Goal: Task Accomplishment & Management: Complete application form

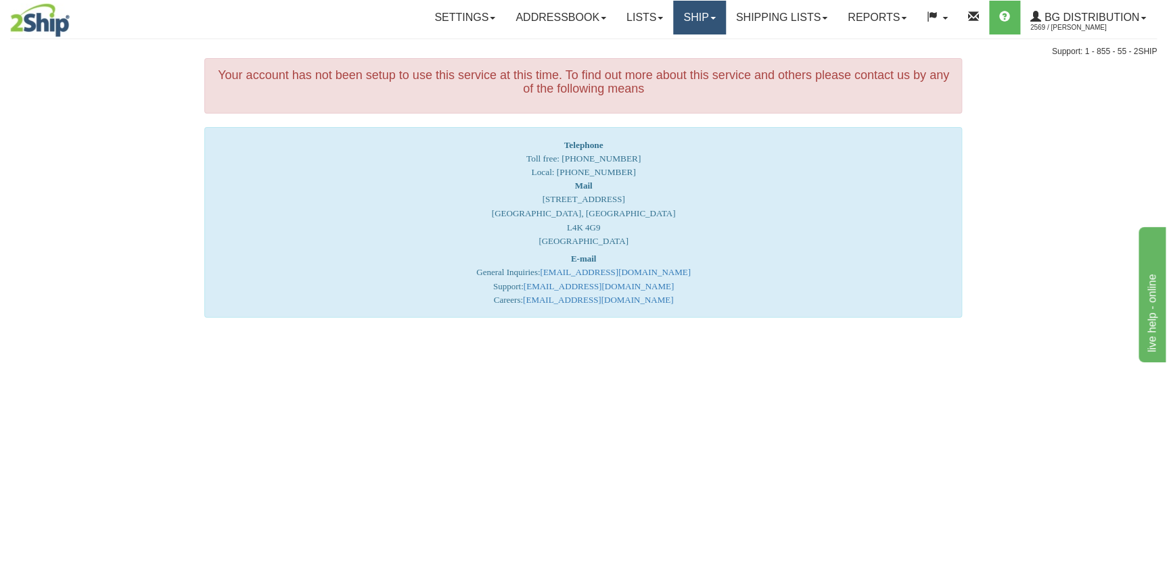
click at [711, 25] on link "Ship" at bounding box center [699, 18] width 52 height 34
click at [691, 45] on link "Ship Screen" at bounding box center [671, 48] width 107 height 18
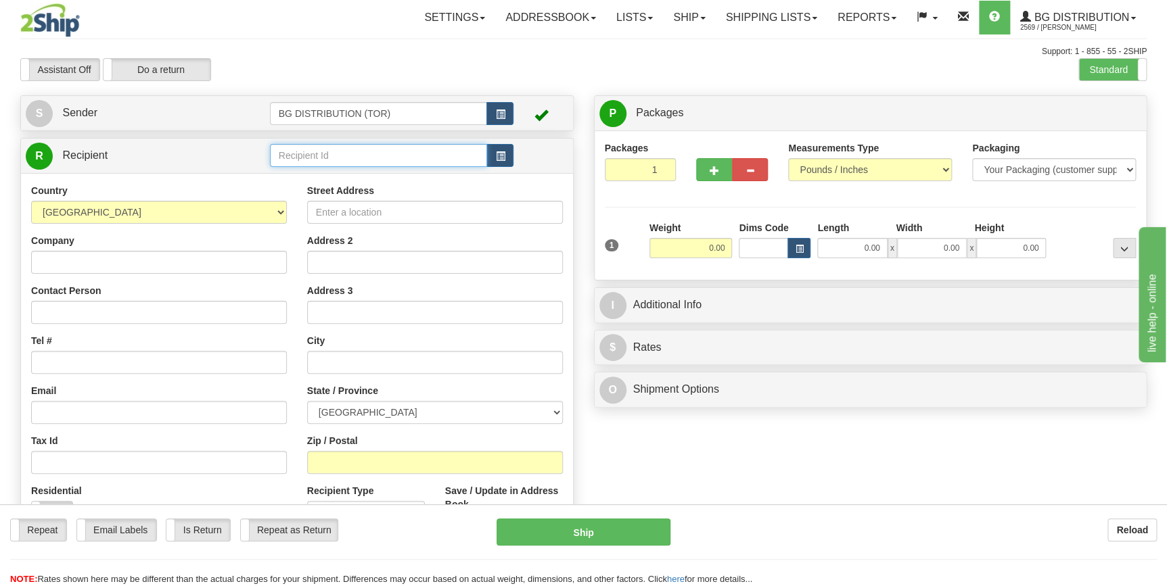
click at [348, 152] on input "text" at bounding box center [379, 155] width 218 height 23
click at [379, 181] on div "BG DISTRIBUTION (WIN)" at bounding box center [375, 177] width 204 height 15
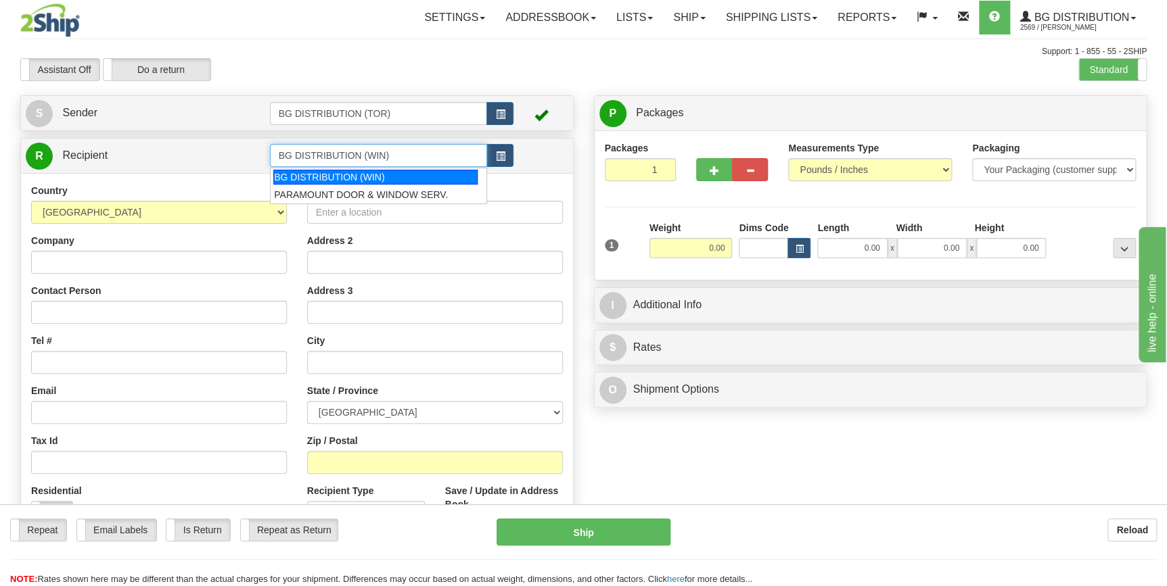
type input "BG DISTRIBUTION (WIN)"
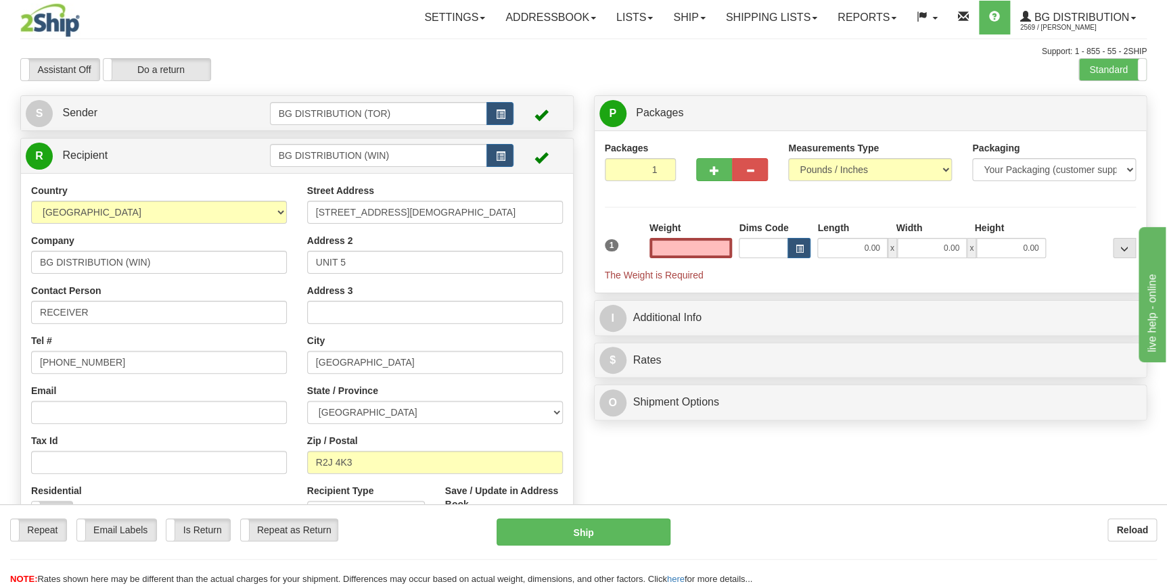
type input "0.00"
click at [682, 239] on input "0.00" at bounding box center [690, 248] width 83 height 20
click at [682, 239] on input "text" at bounding box center [690, 248] width 83 height 20
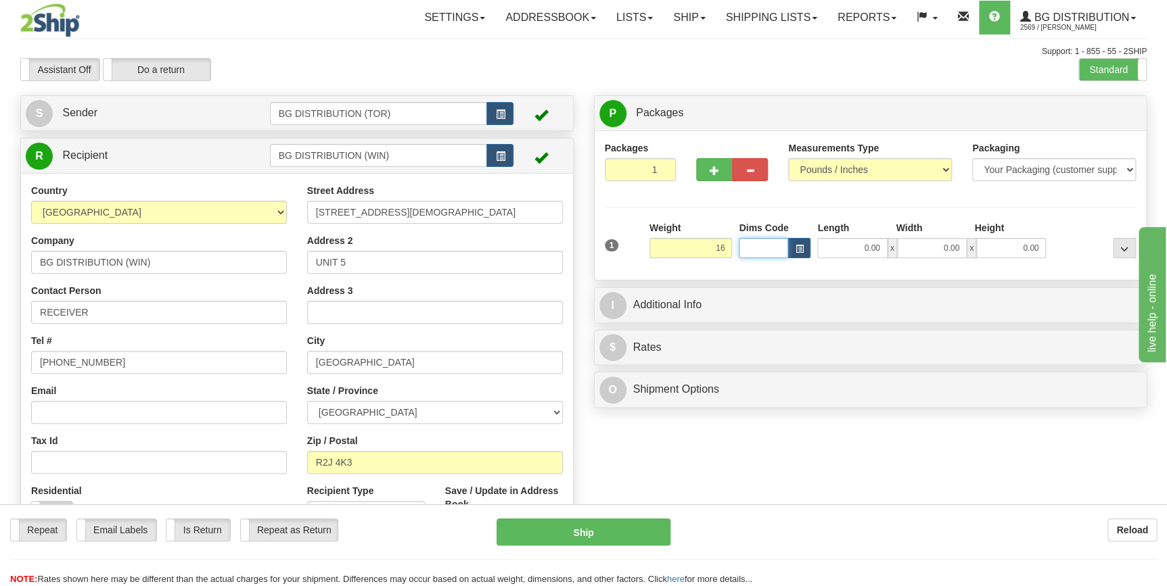
type input "16.00"
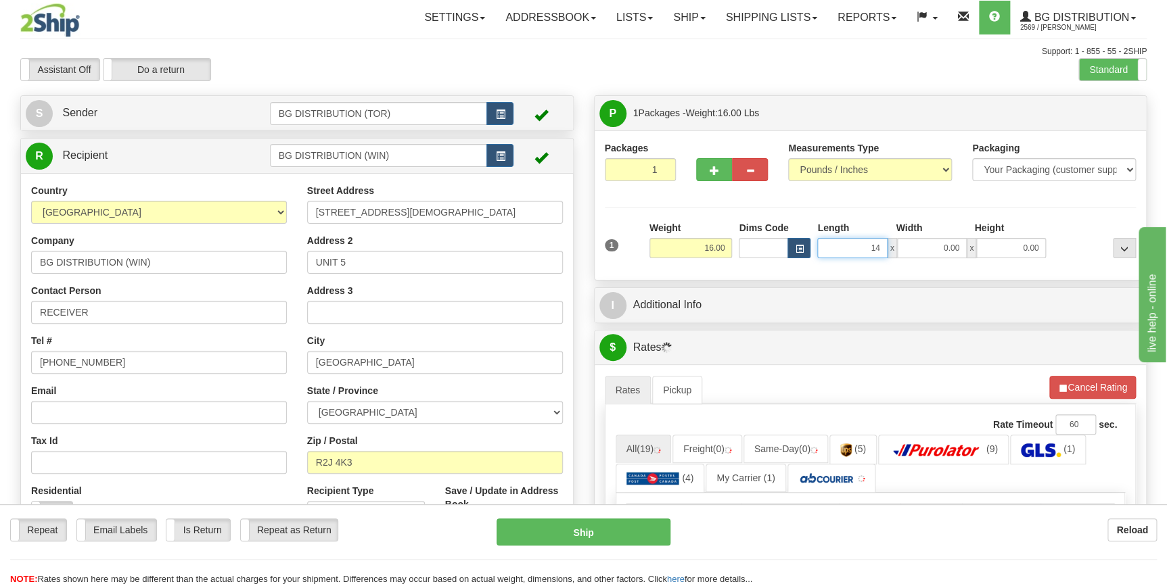
type input "14.00"
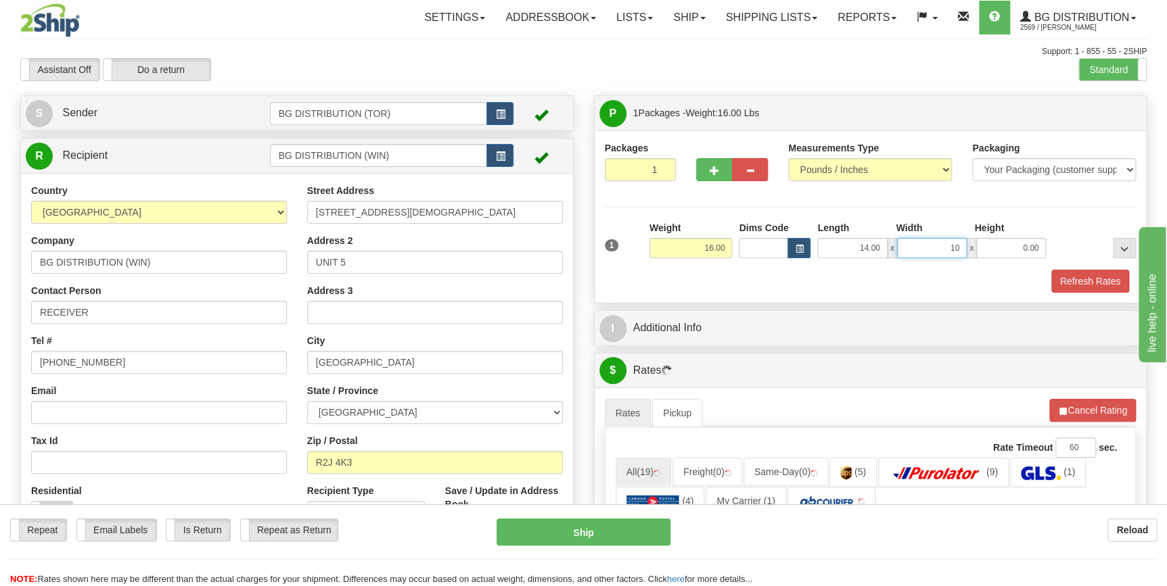
type input "10.00"
type input "12.00"
click at [709, 180] on button "button" at bounding box center [714, 169] width 36 height 23
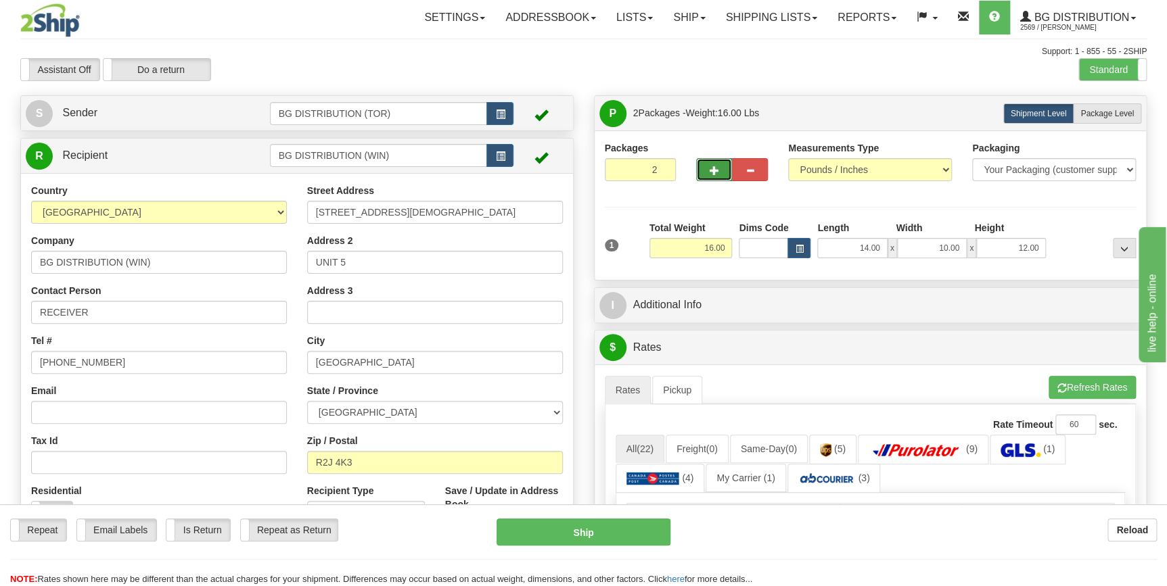
click at [709, 180] on button "button" at bounding box center [714, 169] width 36 height 23
type input "3"
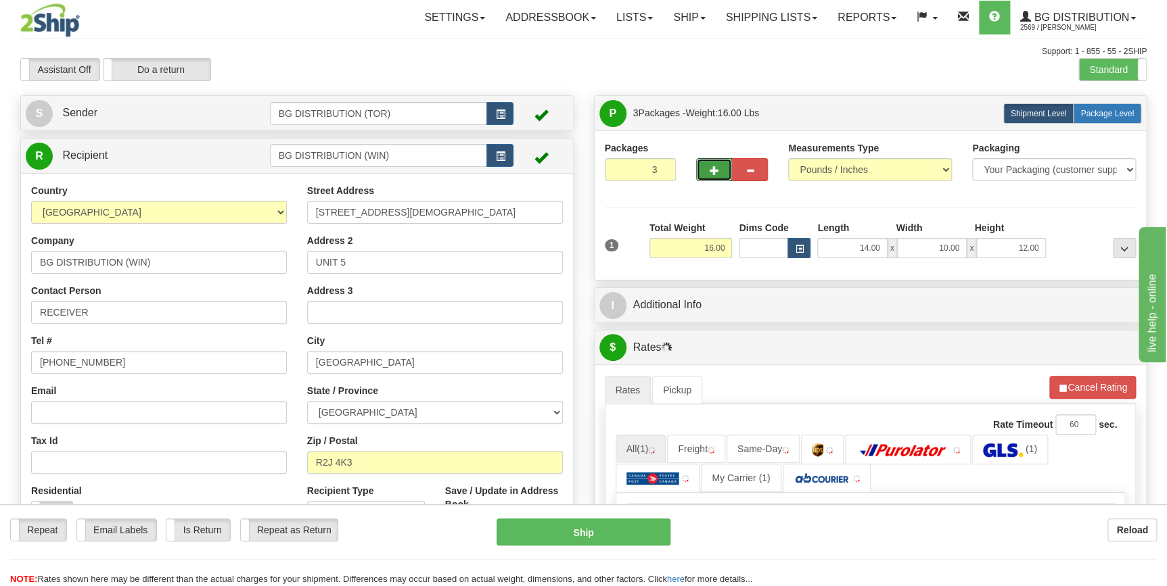
click at [1120, 120] on label "Package Level Pack.." at bounding box center [1107, 113] width 68 height 20
radio input "true"
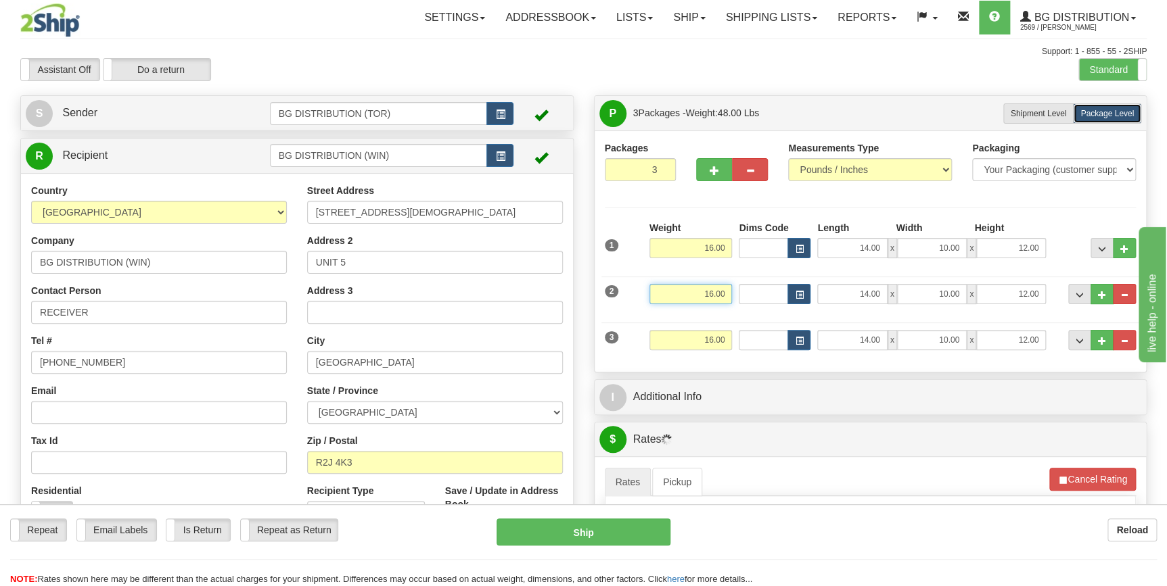
click at [709, 294] on input "16.00" at bounding box center [690, 294] width 83 height 20
type input "9.00"
type input "85.00"
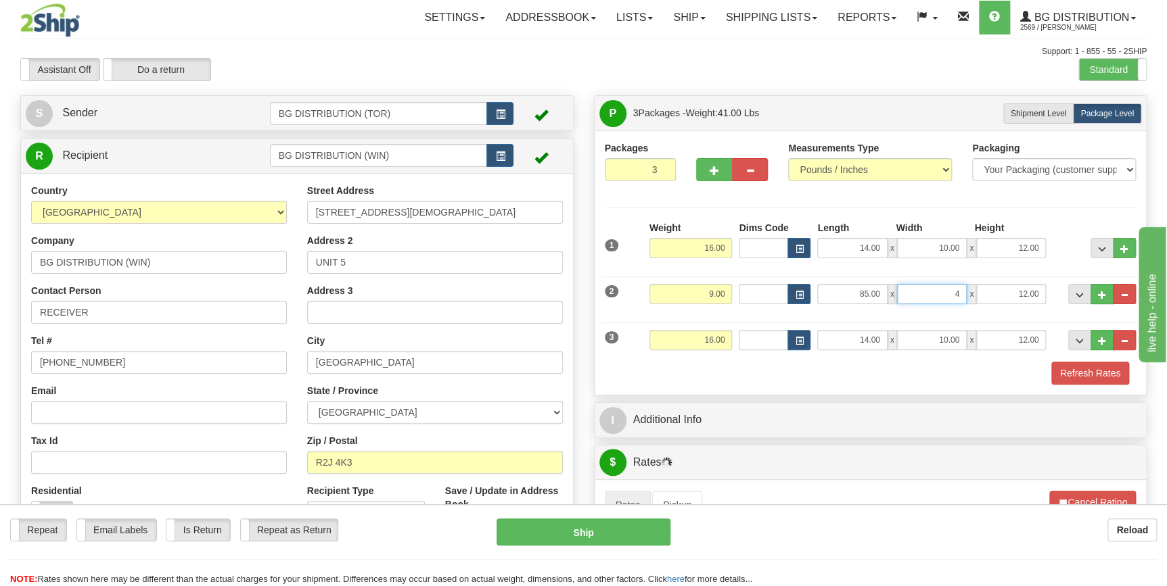
type input "4.00"
type input "2.00"
click at [693, 340] on input "16.00" at bounding box center [690, 340] width 83 height 20
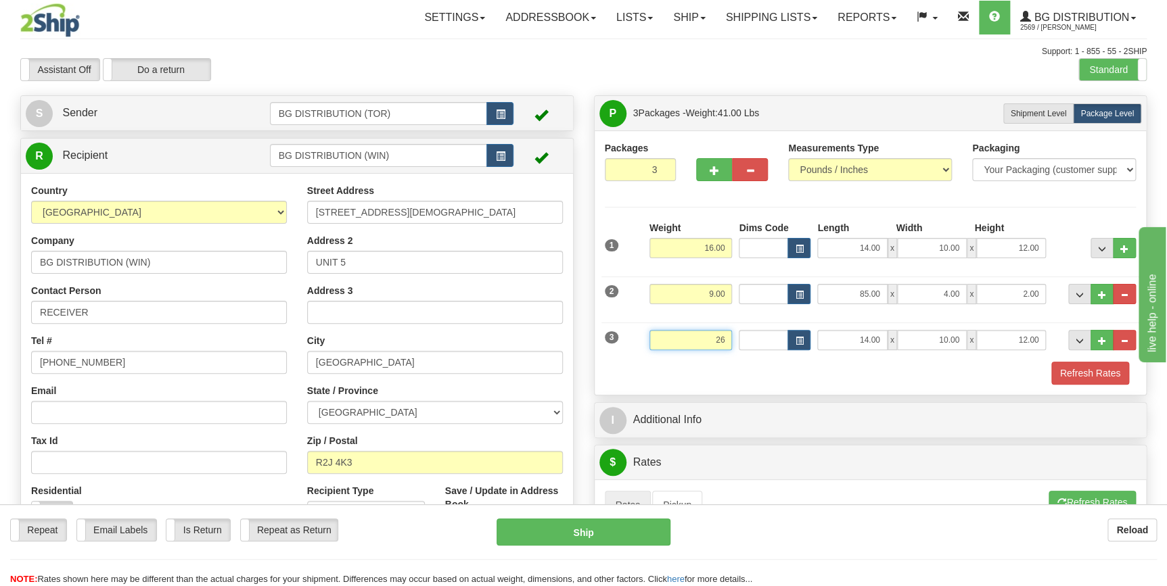
type input "26.00"
type input "53.00"
type input "9.00"
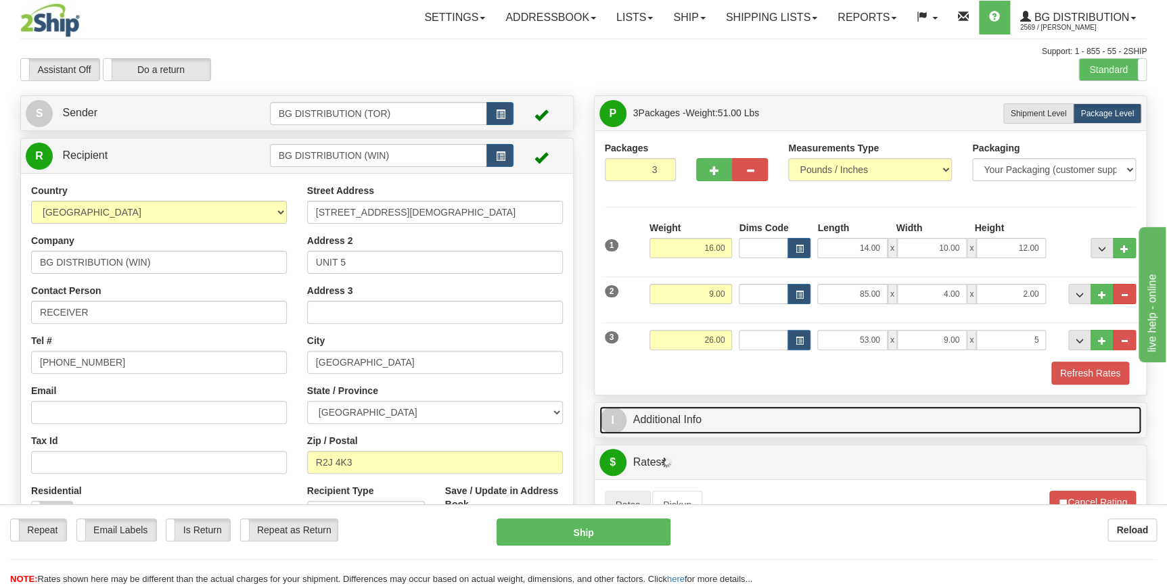
type input "5.00"
click at [763, 423] on link "I Additional Info" at bounding box center [870, 420] width 542 height 28
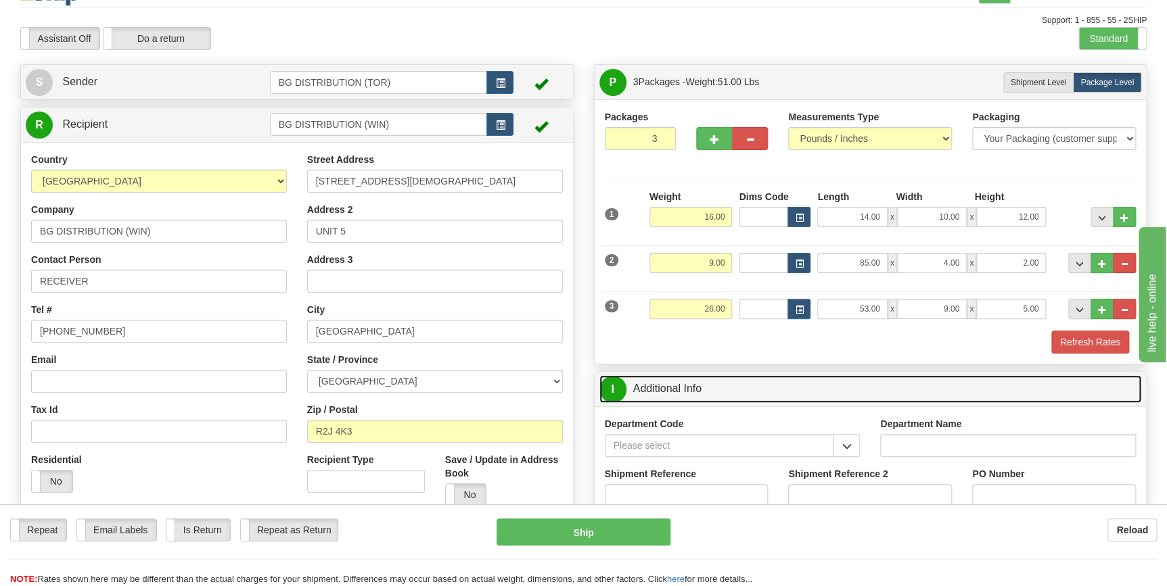
scroll to position [122, 0]
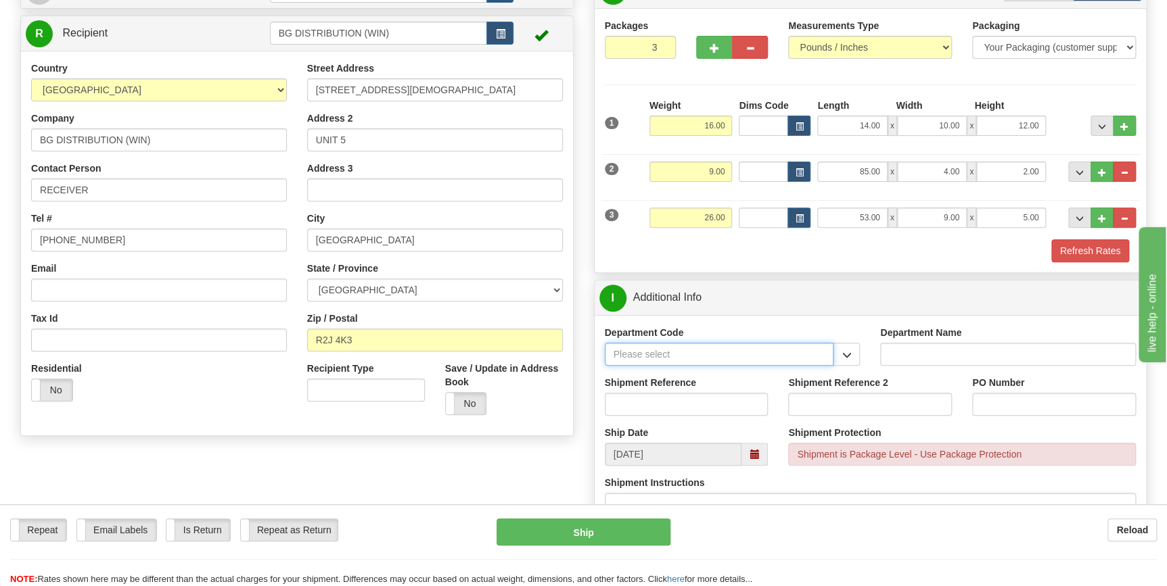
click at [743, 348] on input "Department Code" at bounding box center [719, 354] width 229 height 23
click at [838, 349] on button "button" at bounding box center [846, 354] width 27 height 23
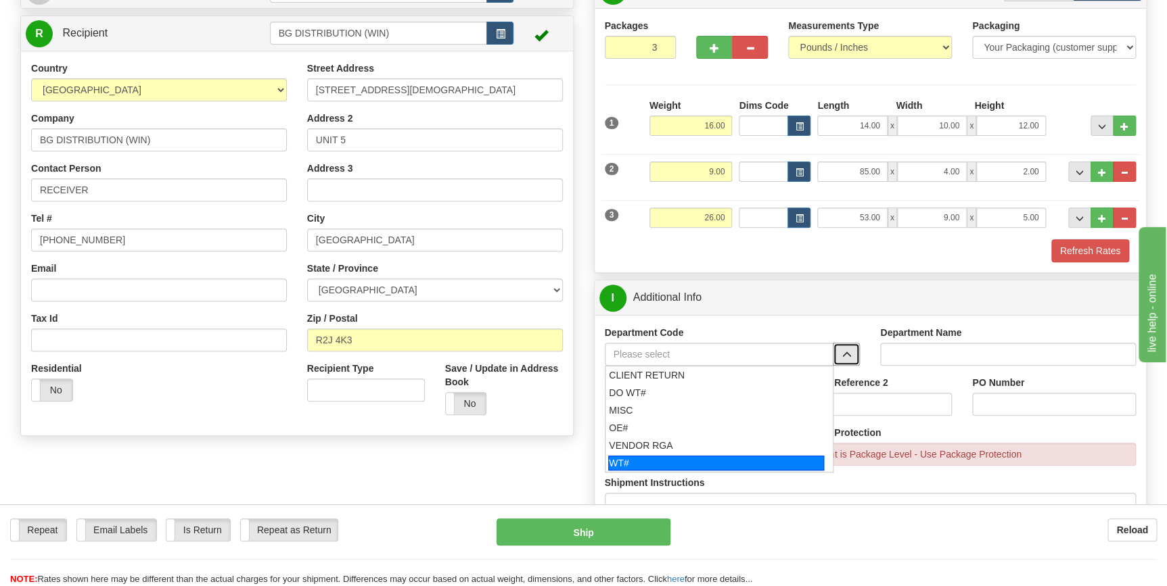
click at [728, 463] on div "WT#" at bounding box center [716, 463] width 216 height 15
type input "WT#"
type input "WAREHOUSE TRANSFERS"
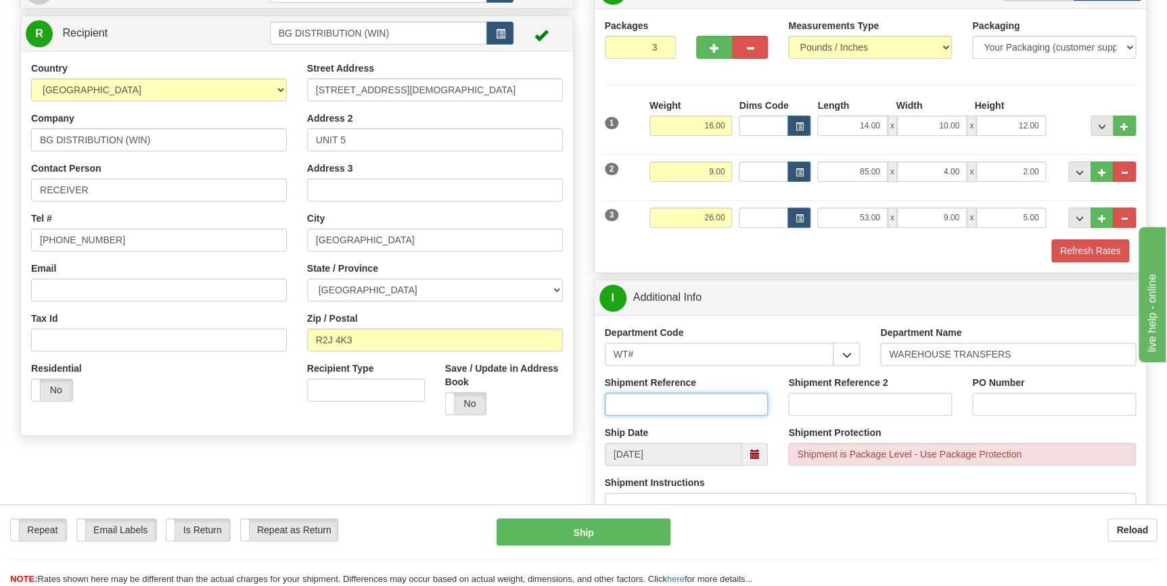
click at [703, 407] on input "Shipment Reference" at bounding box center [687, 404] width 164 height 23
type input "165332-00"
type input "WIN"
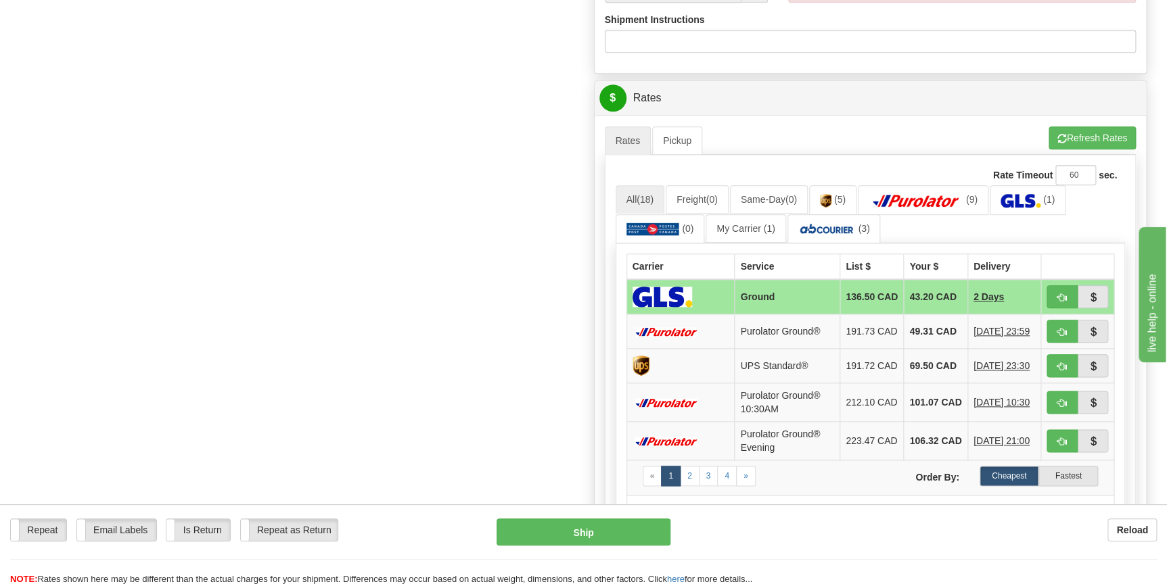
scroll to position [615, 0]
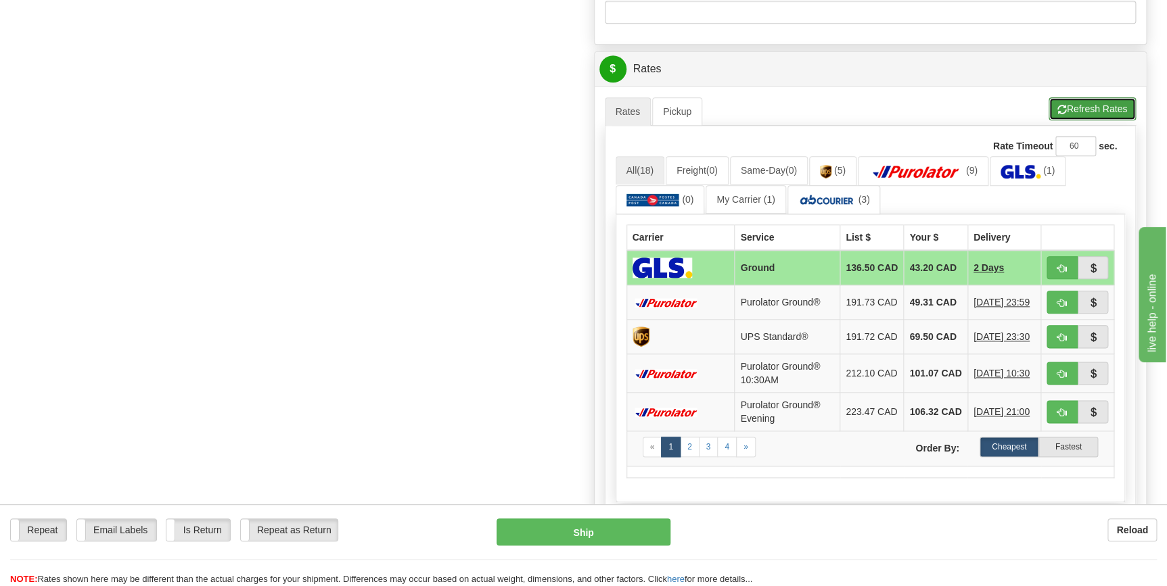
click at [1059, 101] on button "Refresh Rates" at bounding box center [1091, 108] width 87 height 23
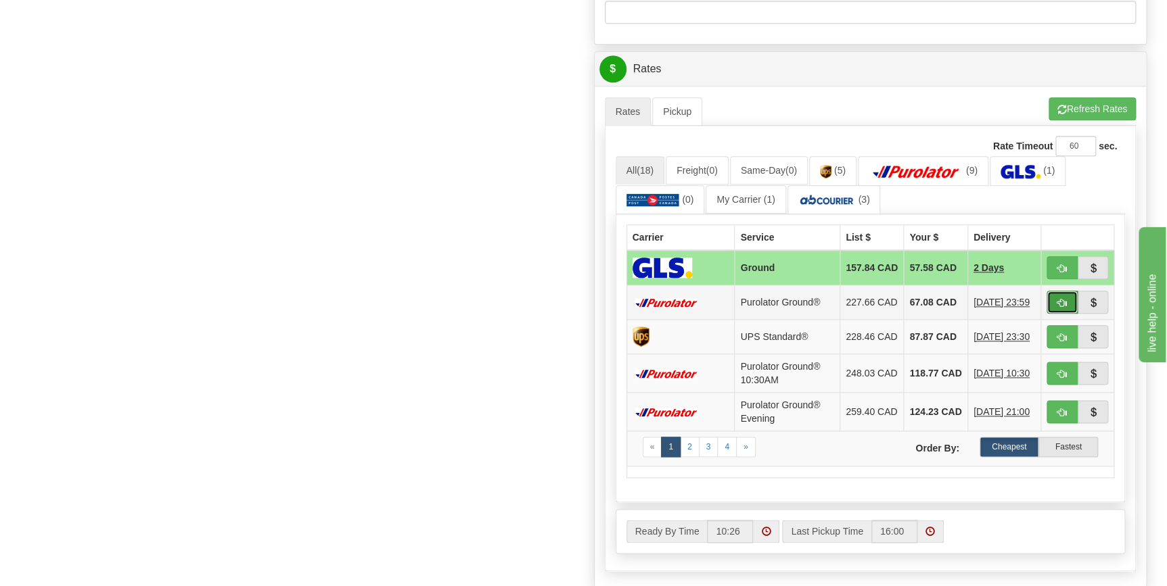
click at [1062, 308] on span "button" at bounding box center [1061, 303] width 9 height 9
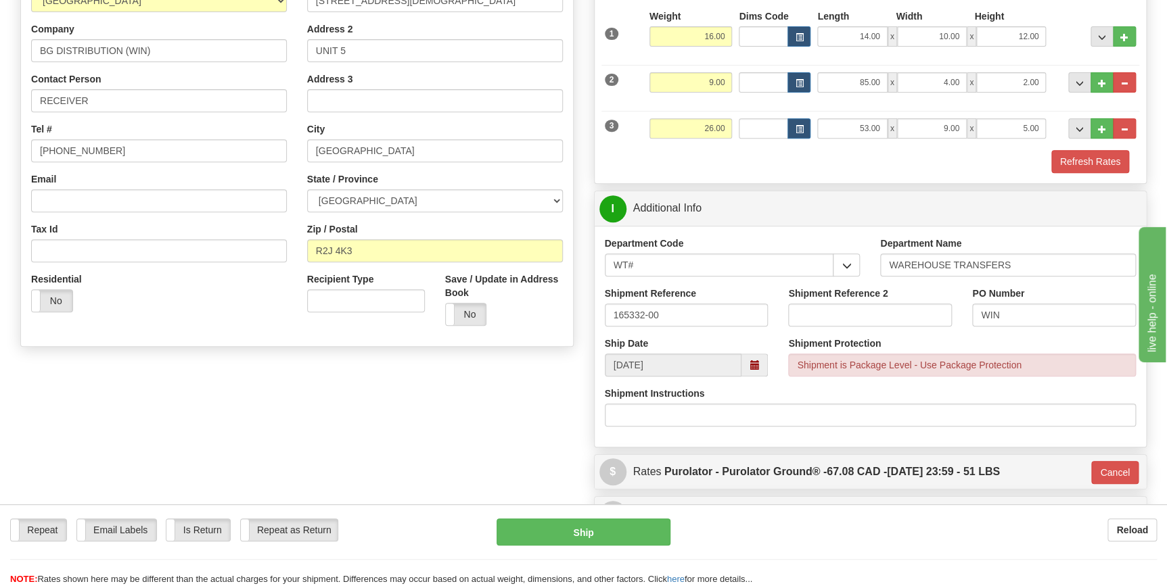
scroll to position [184, 0]
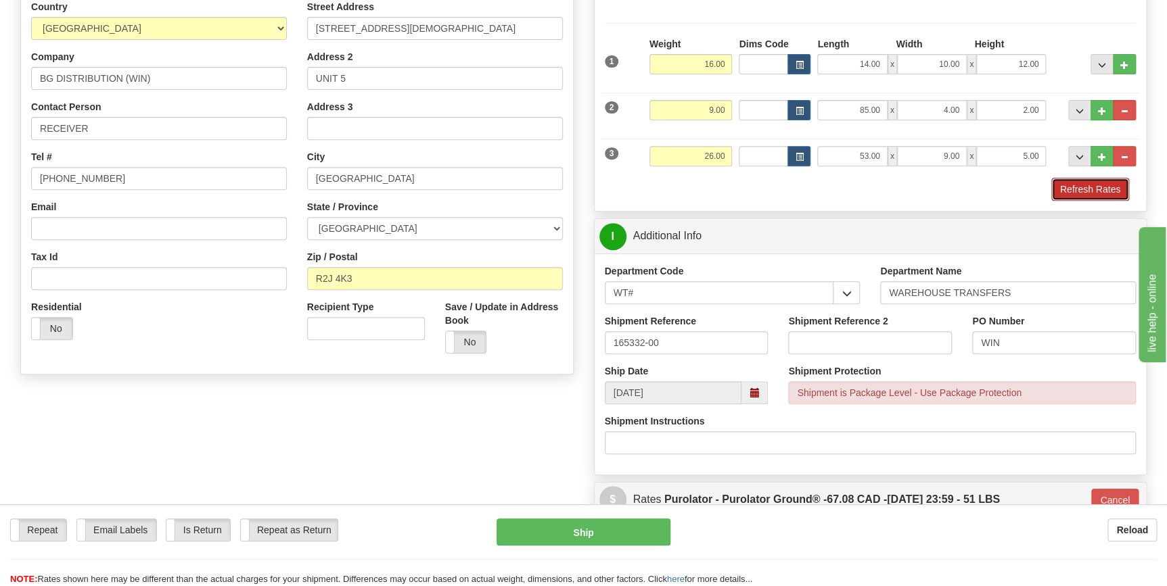
click at [1098, 191] on button "Refresh Rates" at bounding box center [1090, 189] width 78 height 23
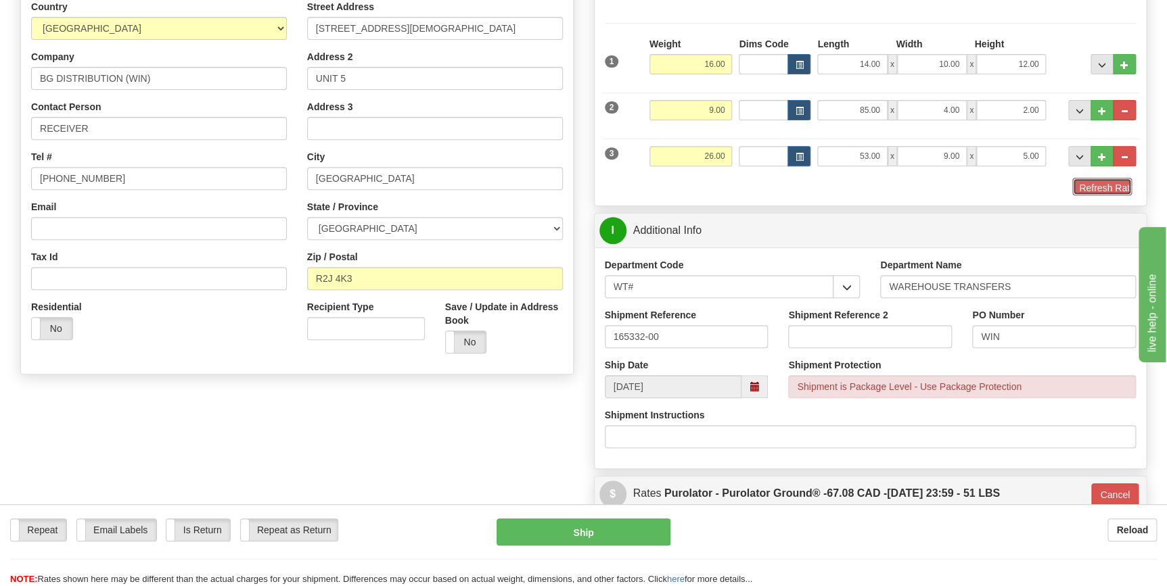
type input "260"
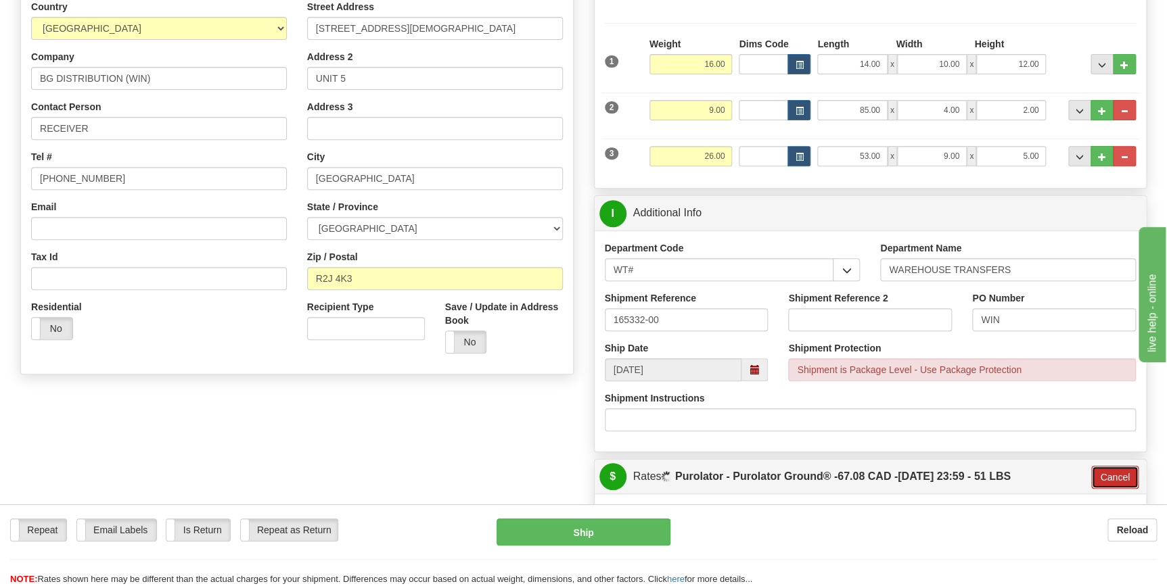
click at [1116, 473] on button "Cancel" at bounding box center [1114, 477] width 47 height 23
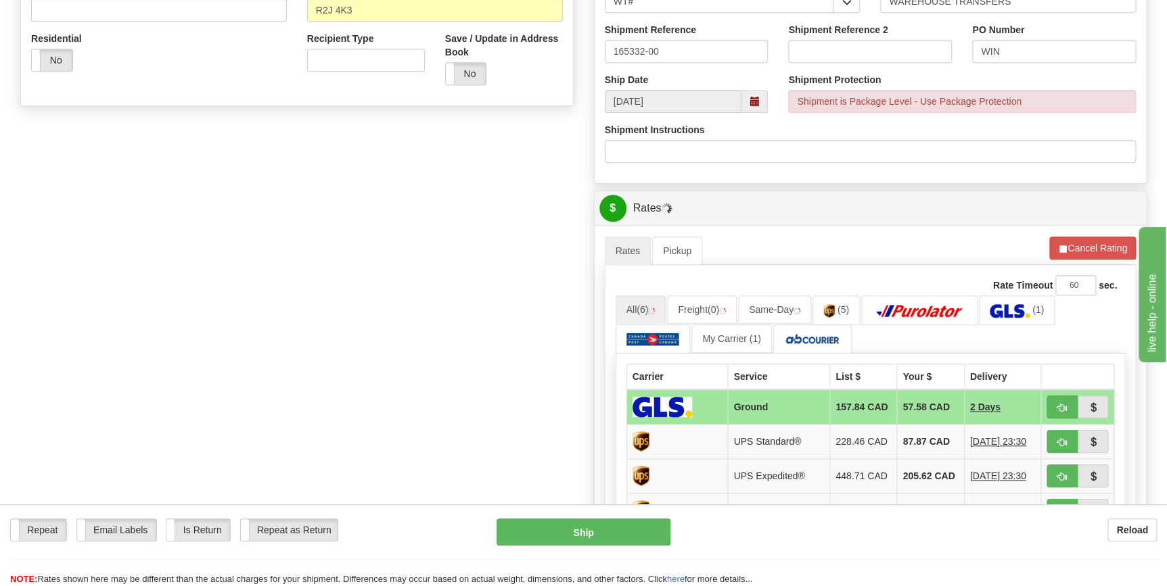
scroll to position [492, 0]
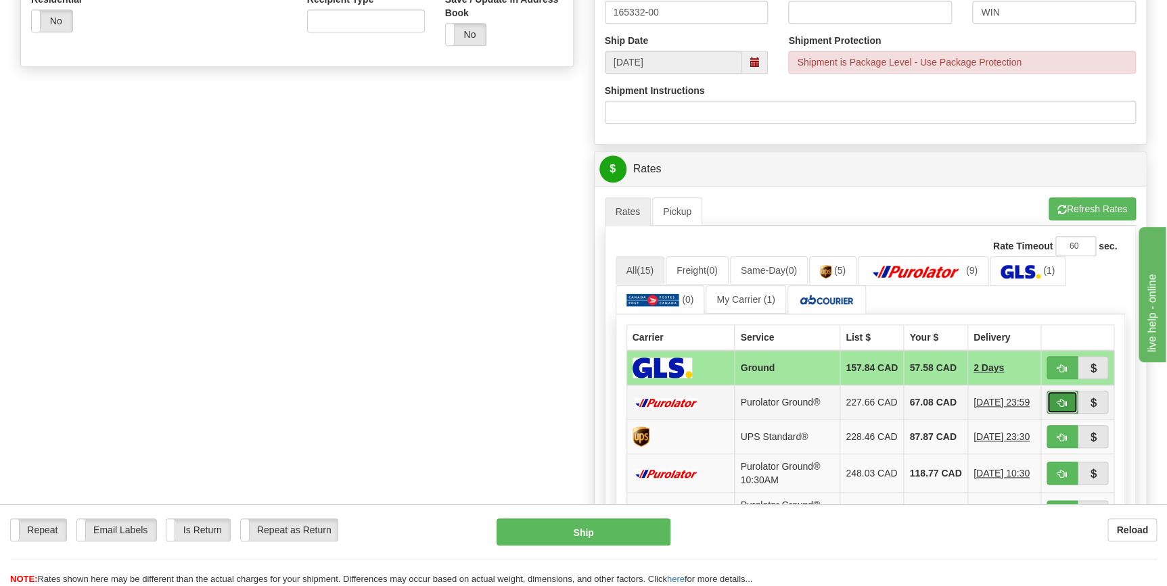
click at [1062, 404] on span "button" at bounding box center [1061, 403] width 9 height 9
type input "260"
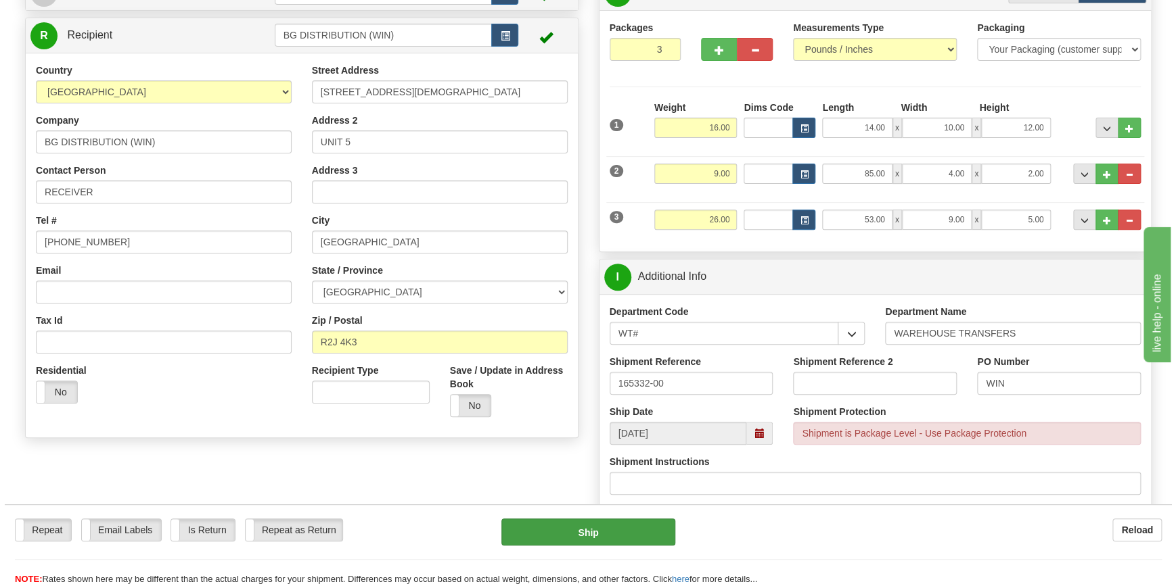
scroll to position [61, 0]
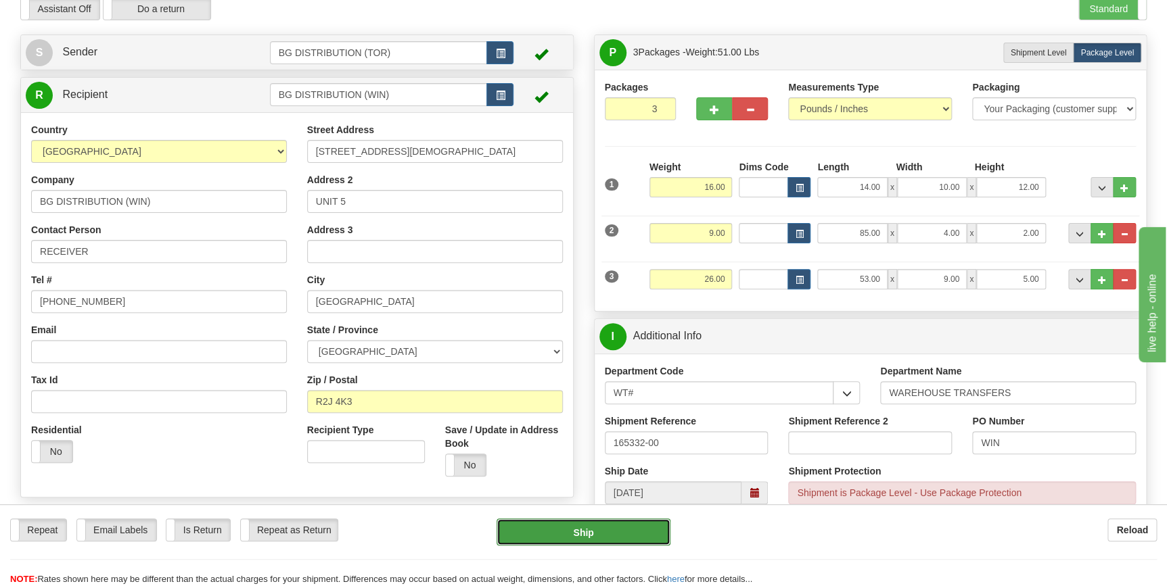
click at [549, 526] on button "Ship" at bounding box center [583, 532] width 174 height 27
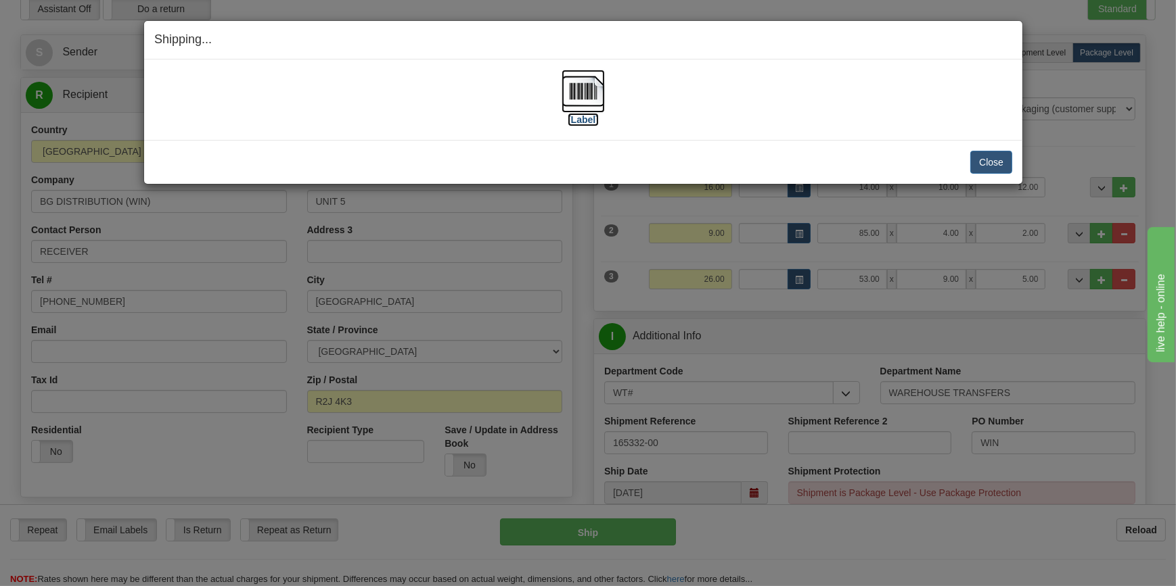
click at [578, 116] on label "[Label]" at bounding box center [582, 120] width 31 height 14
drag, startPoint x: 996, startPoint y: 167, endPoint x: 903, endPoint y: 22, distance: 171.9
click at [996, 166] on button "Close" at bounding box center [991, 162] width 42 height 23
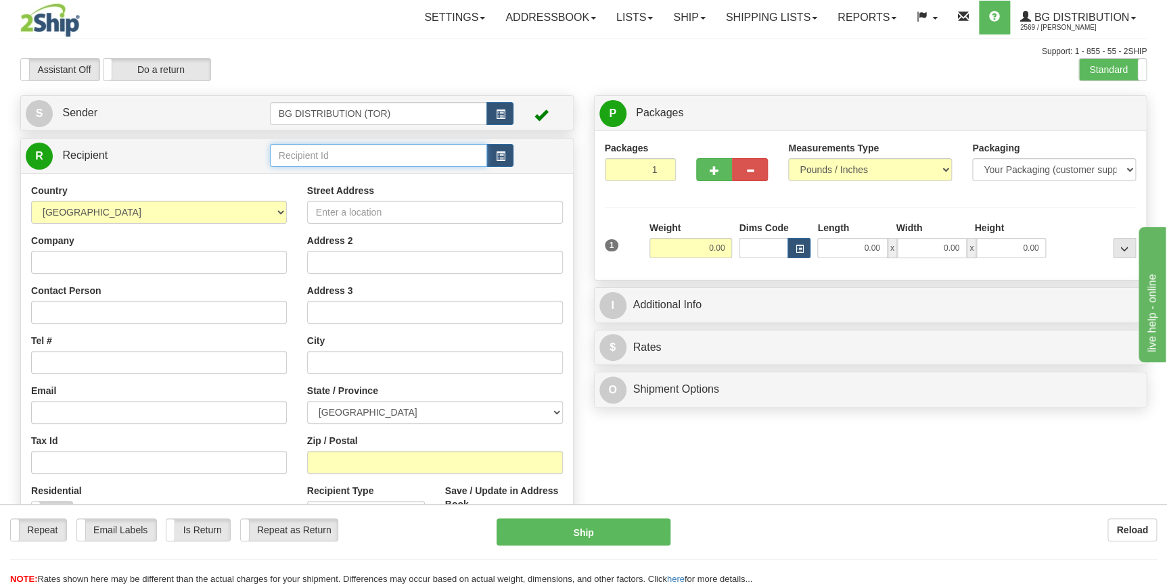
click at [384, 158] on input "text" at bounding box center [379, 155] width 218 height 23
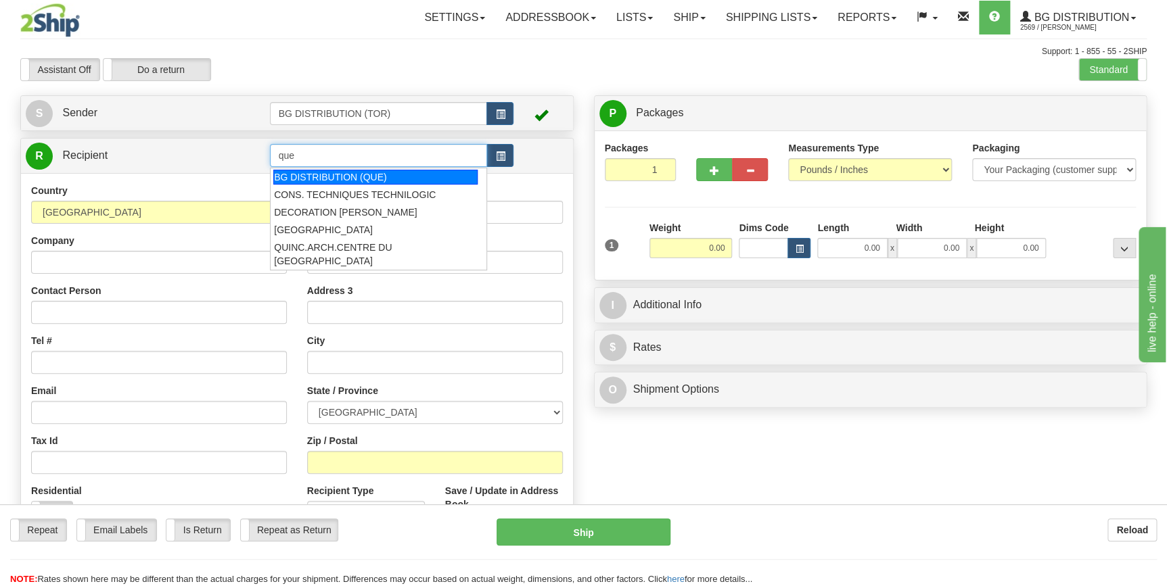
click at [383, 171] on div "BG DISTRIBUTION (QUE)" at bounding box center [375, 177] width 204 height 15
type input "BG DISTRIBUTION (QUE)"
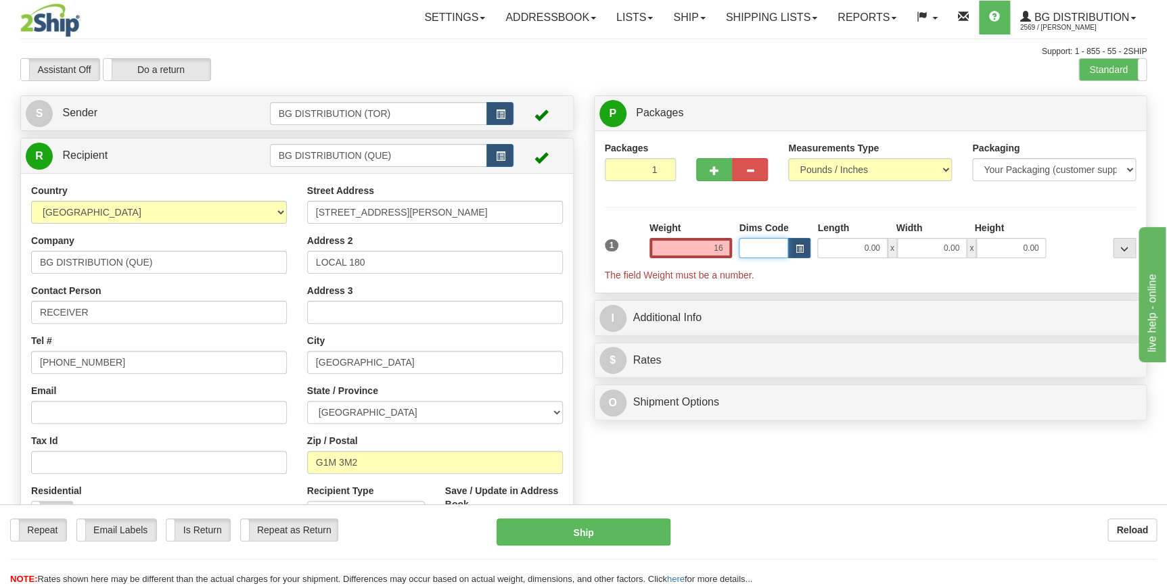
type input "16.00"
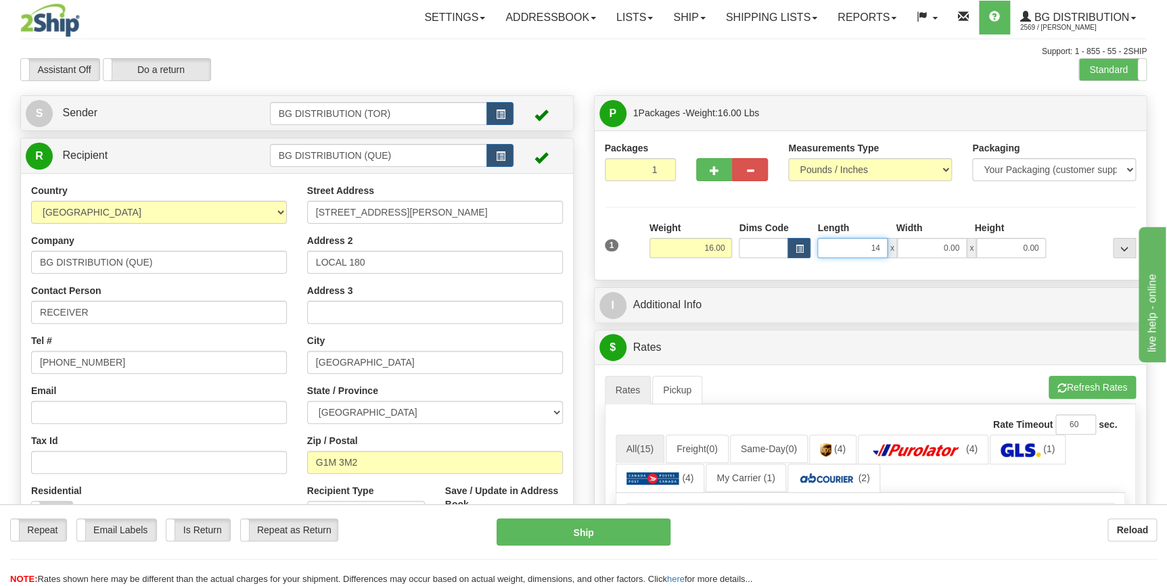
type input "14.00"
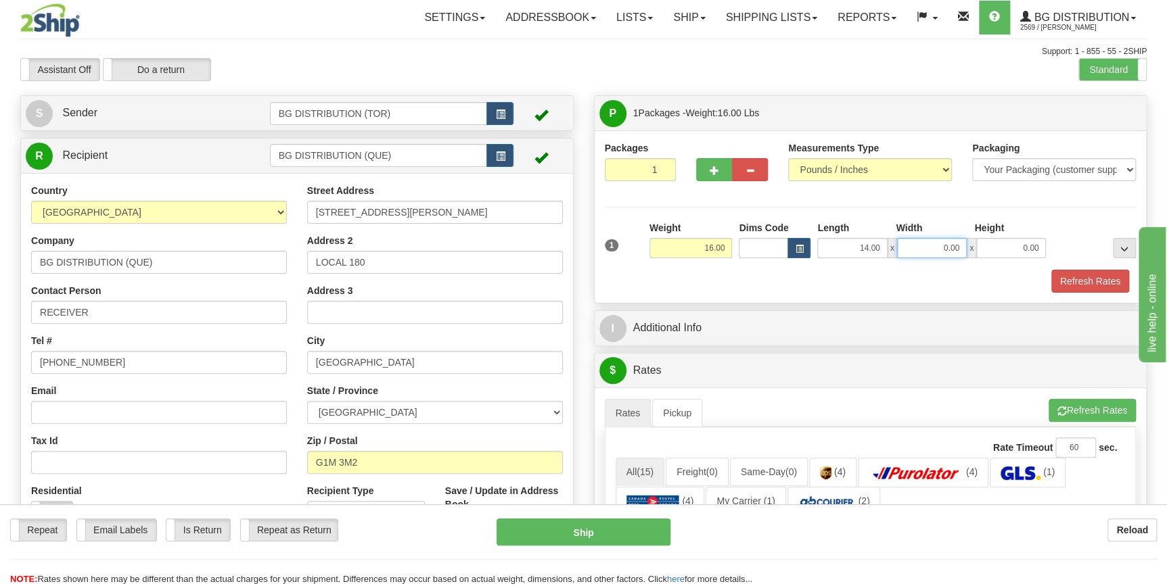
click at [939, 252] on input "0.00" at bounding box center [932, 248] width 70 height 20
type input "14.00"
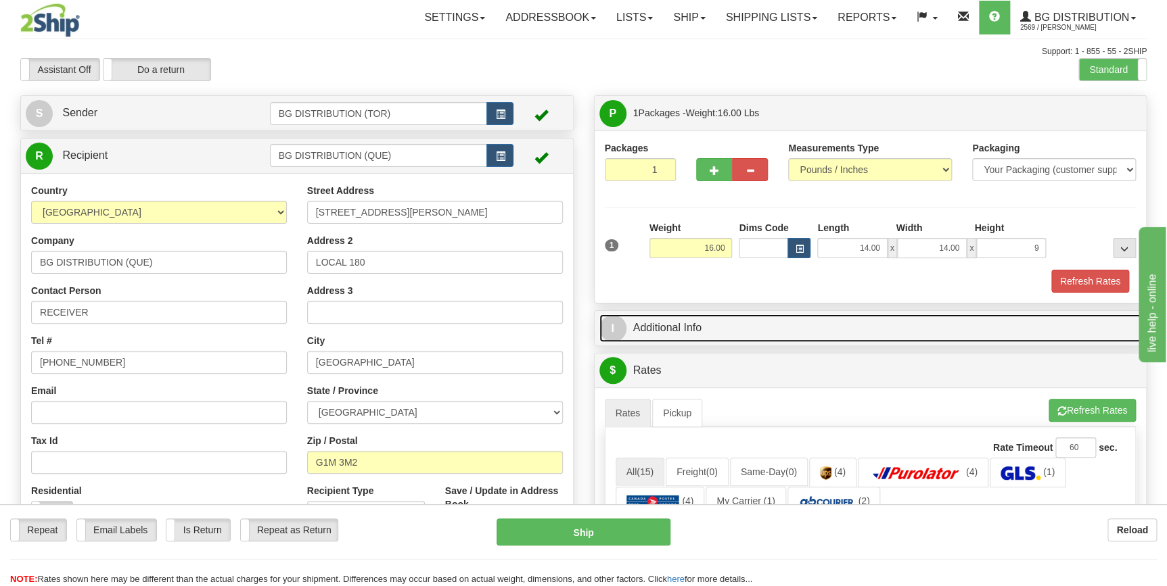
type input "9.00"
click at [674, 323] on link "I Additional Info" at bounding box center [870, 329] width 542 height 28
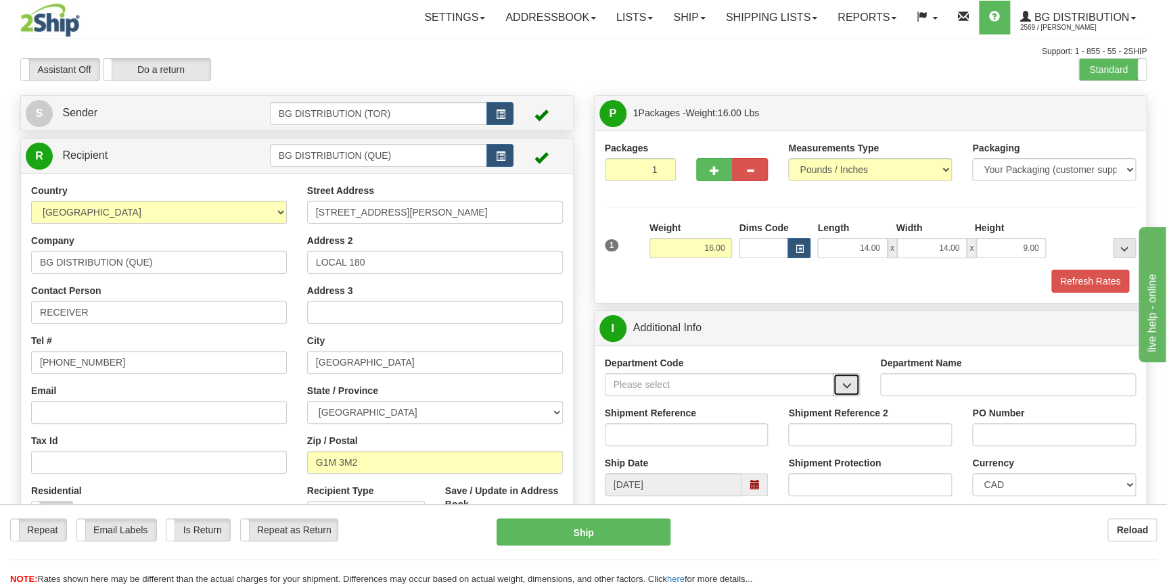
click at [853, 382] on button "button" at bounding box center [846, 384] width 27 height 23
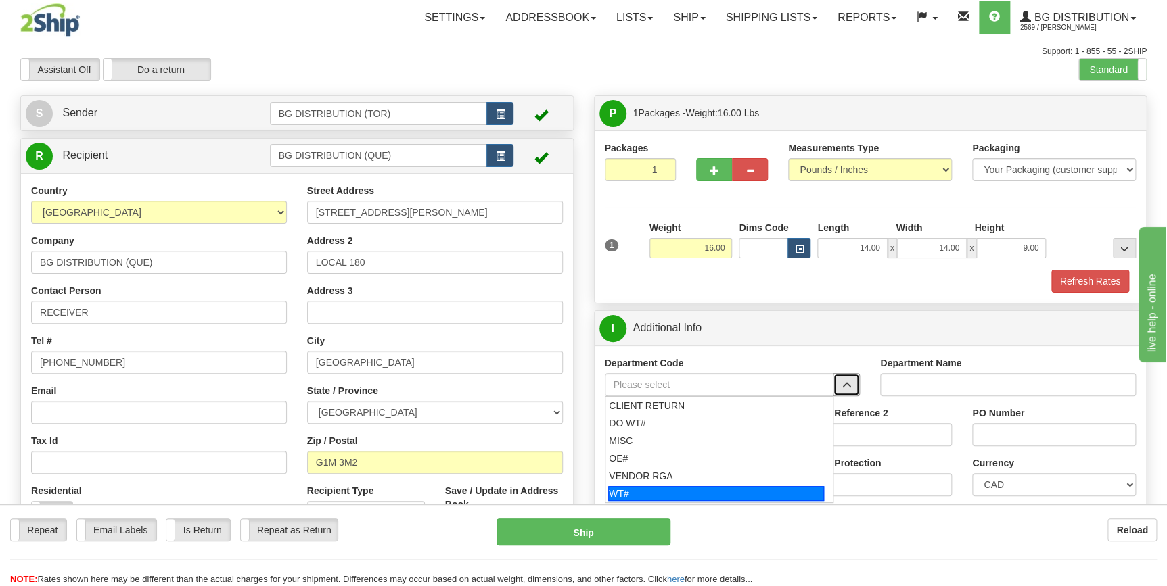
click at [728, 492] on div "WT#" at bounding box center [716, 493] width 216 height 15
type input "WT#"
type input "WAREHOUSE TRANSFERS"
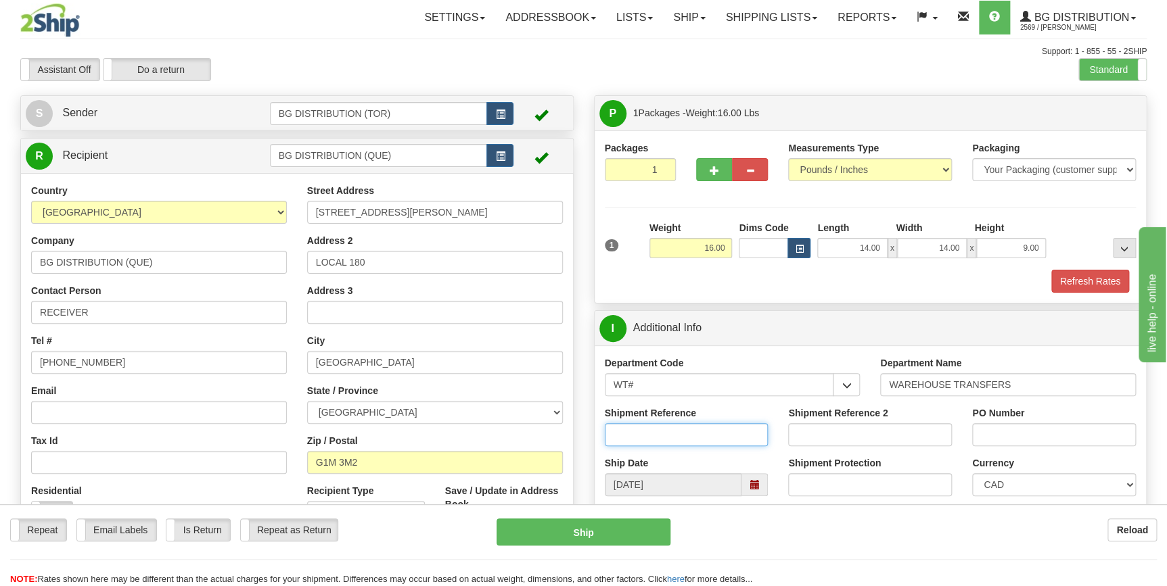
click at [699, 434] on input "Shipment Reference" at bounding box center [687, 434] width 164 height 23
type input "165573-00"
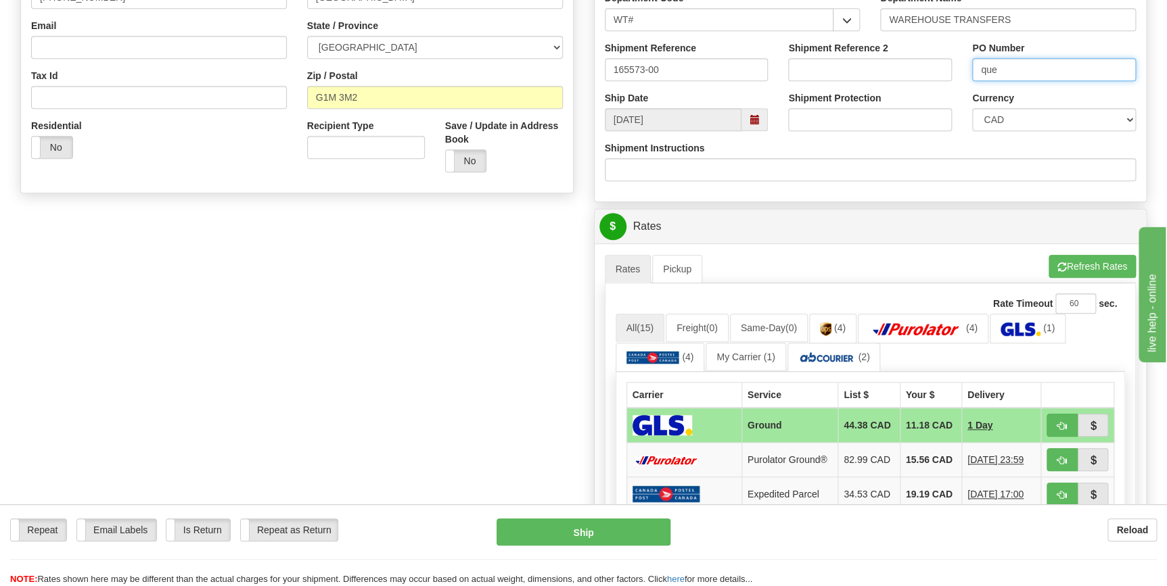
scroll to position [369, 0]
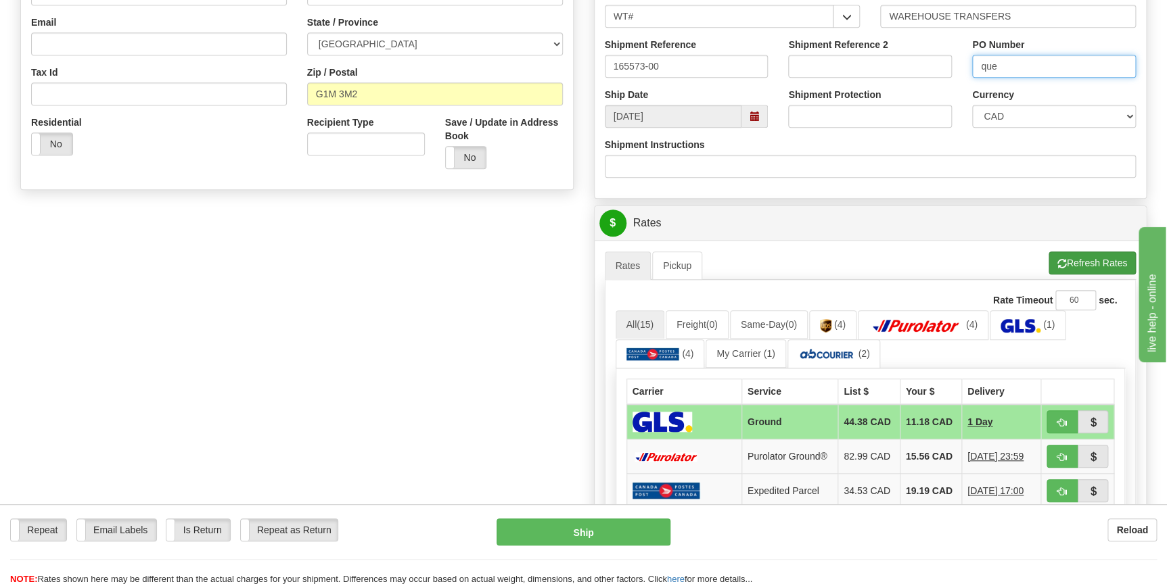
type input "que"
click at [1071, 262] on button "Refresh Rates" at bounding box center [1091, 263] width 87 height 23
drag, startPoint x: 1046, startPoint y: 427, endPoint x: 1062, endPoint y: 425, distance: 15.8
click at [1062, 425] on span "button" at bounding box center [1061, 423] width 9 height 9
type input "1"
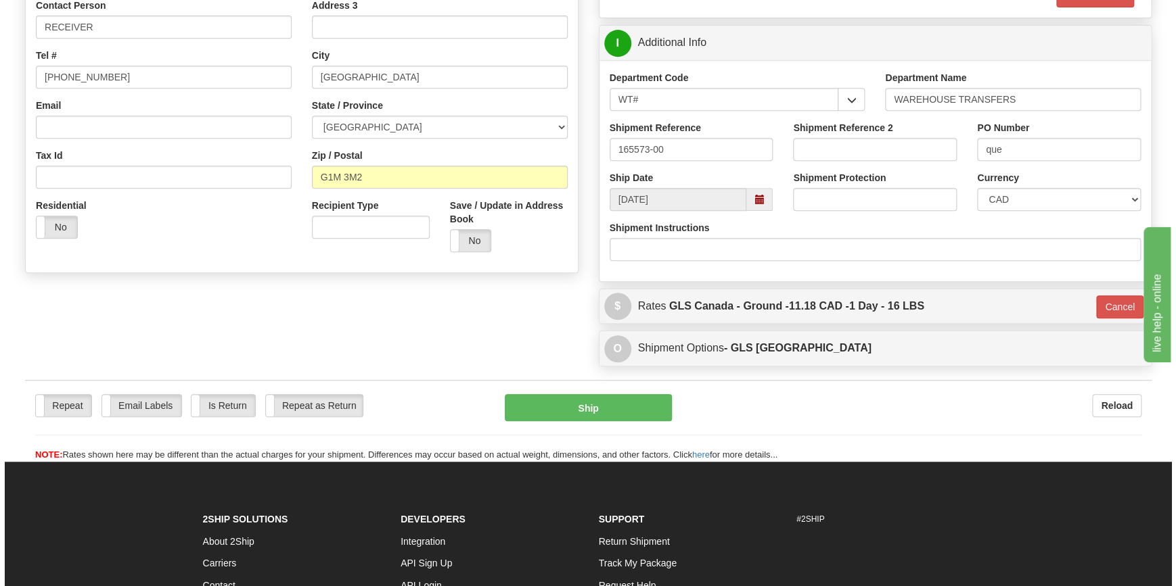
scroll to position [307, 0]
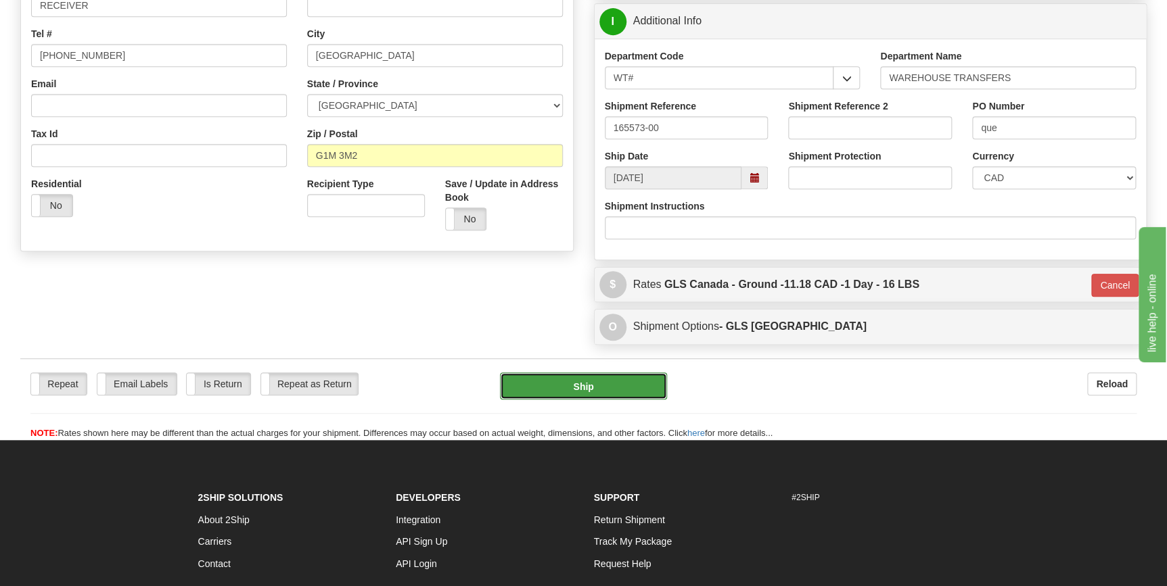
click at [613, 386] on button "Ship" at bounding box center [583, 386] width 167 height 27
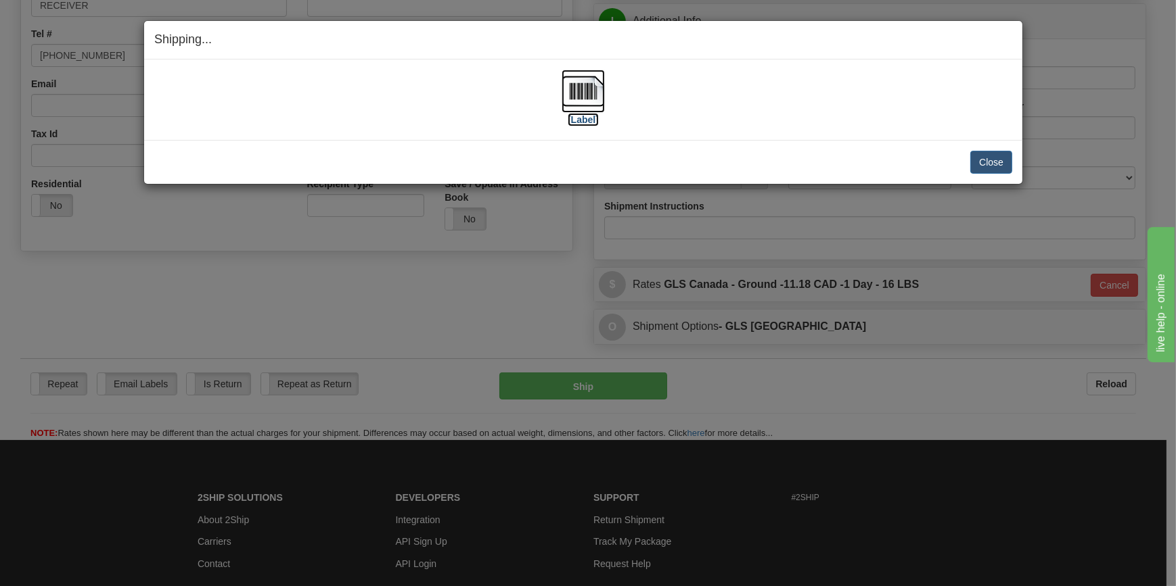
click at [578, 106] on img at bounding box center [582, 91] width 43 height 43
click at [985, 160] on button "Close" at bounding box center [991, 162] width 42 height 23
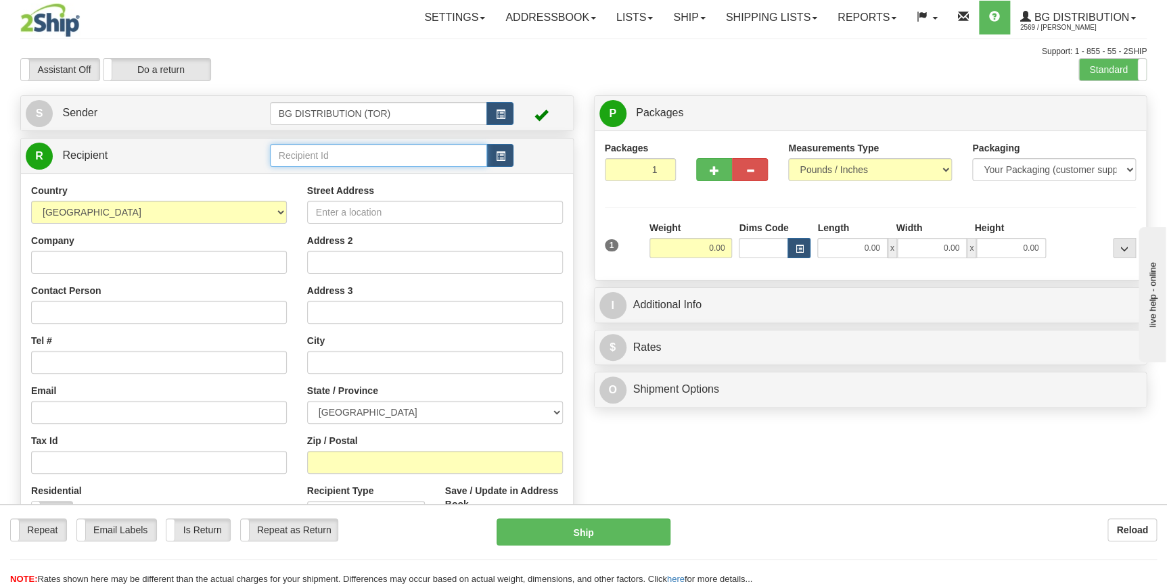
click at [353, 149] on input "text" at bounding box center [379, 155] width 218 height 23
click at [353, 177] on div "BG DISTRIBUTION (MON)" at bounding box center [375, 177] width 204 height 15
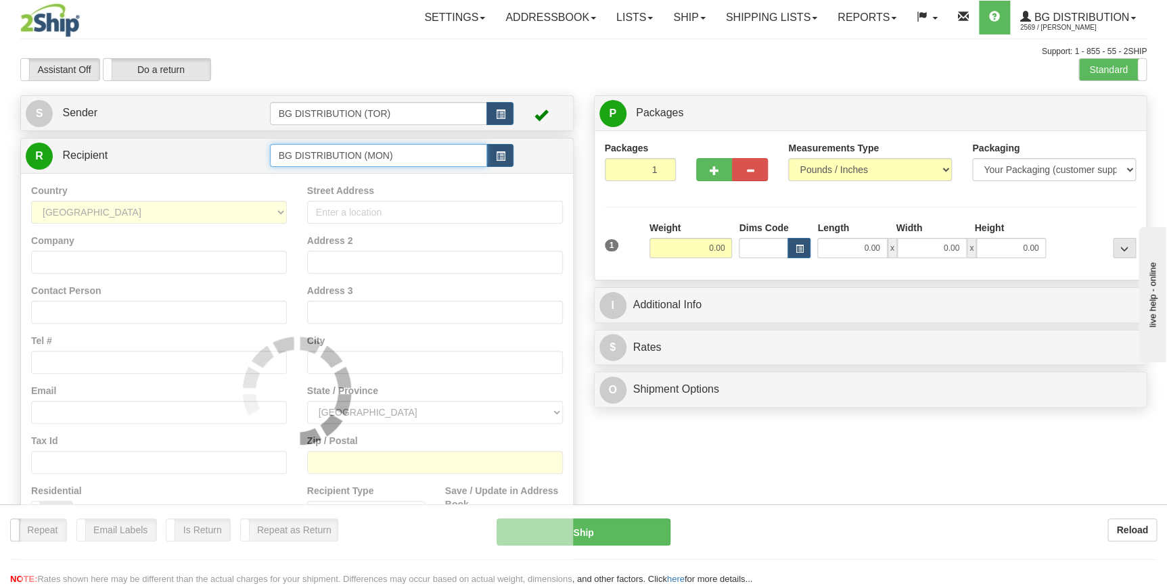
type input "BG DISTRIBUTION (MON)"
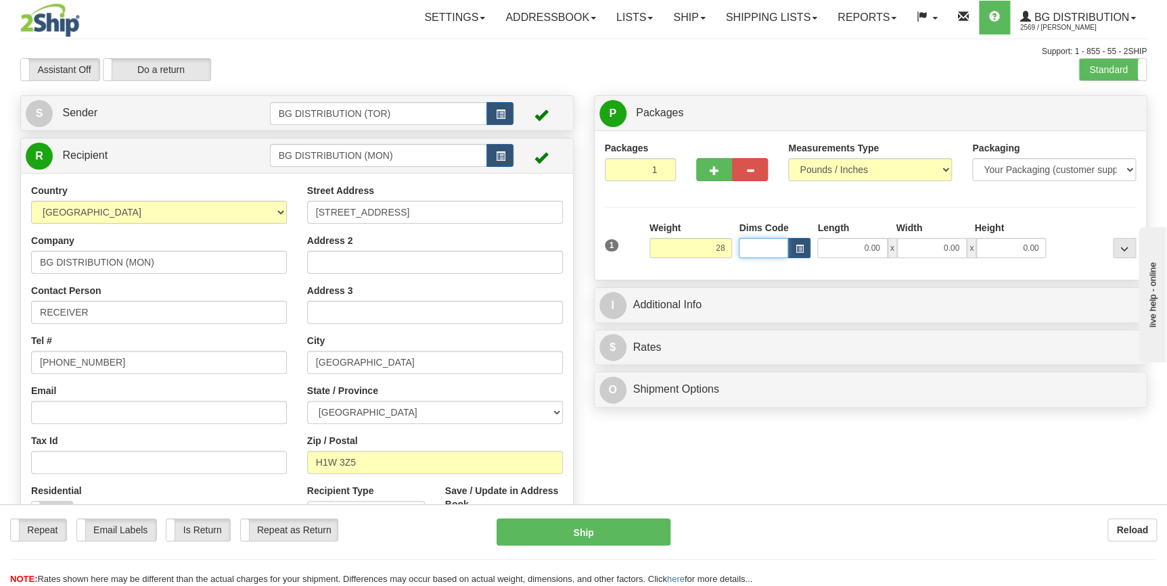
type input "28.00"
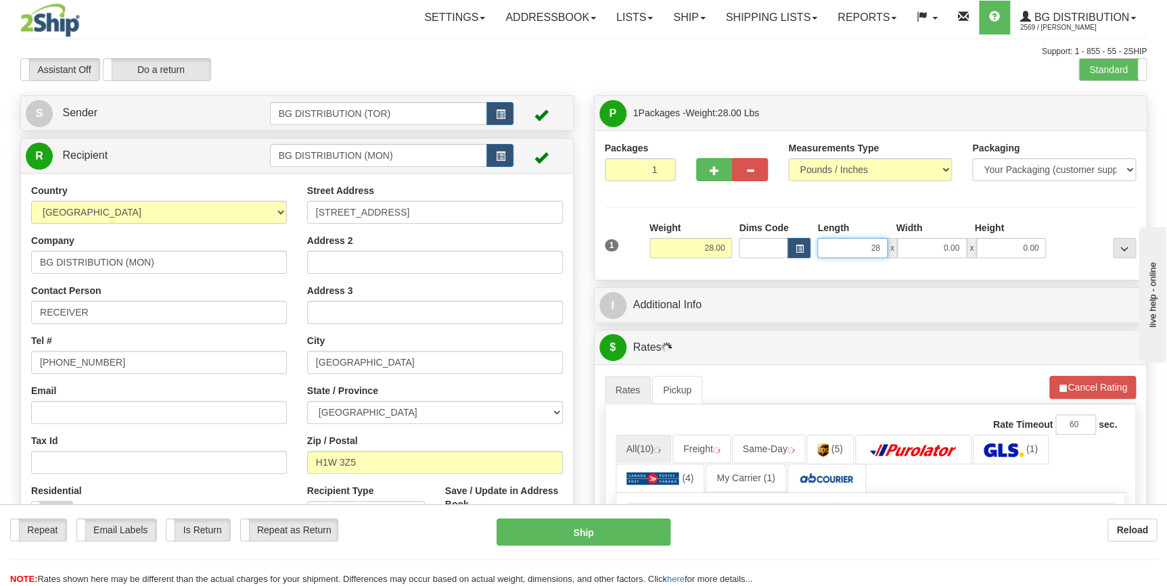
type input "28.00"
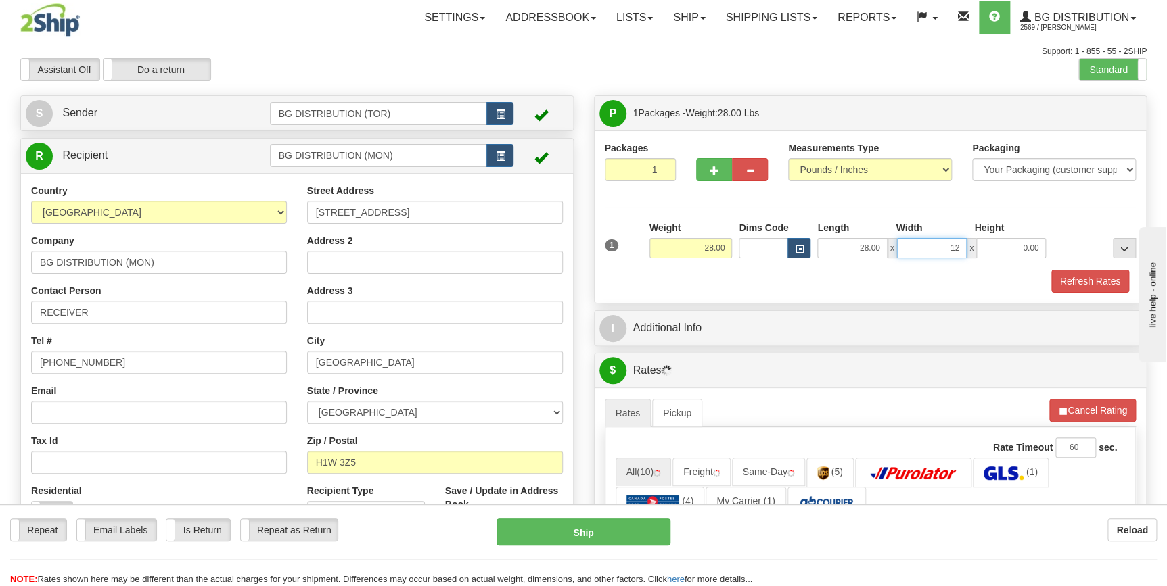
type input "12.00"
type input "10.00"
click at [706, 175] on button "button" at bounding box center [714, 169] width 36 height 23
type input "2"
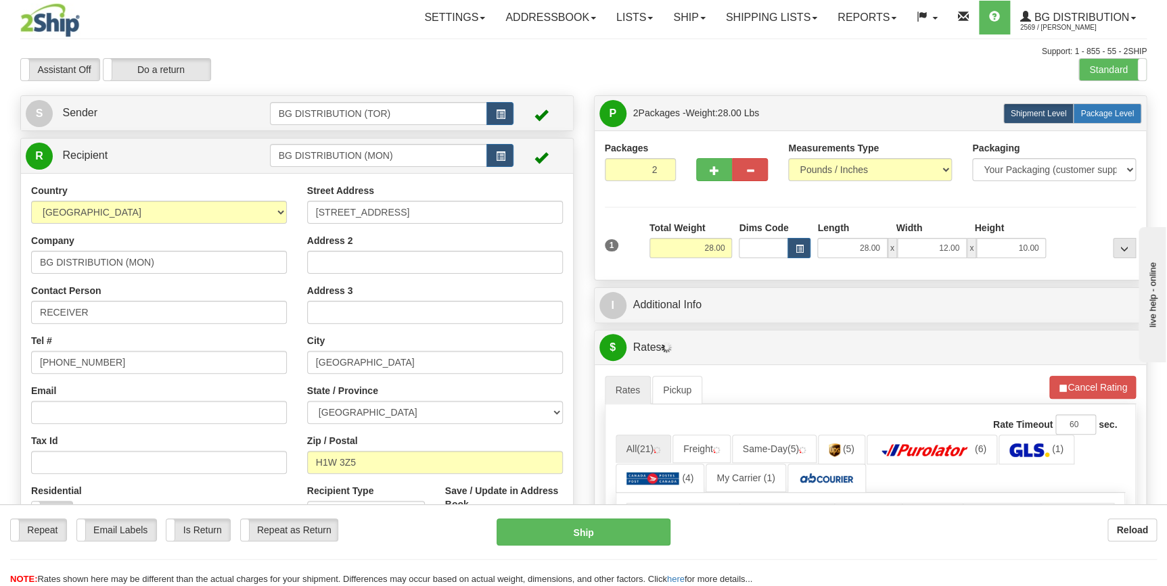
click at [1121, 107] on label "Package Level Pack.." at bounding box center [1107, 113] width 68 height 20
radio input "true"
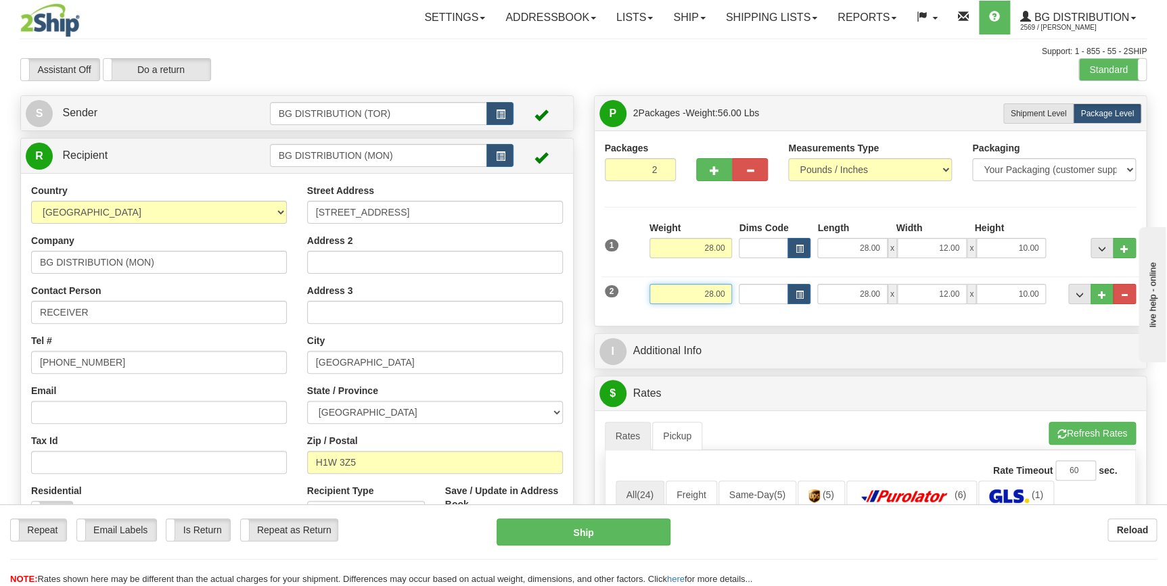
click at [697, 302] on input "28.00" at bounding box center [690, 294] width 83 height 20
type input "16.00"
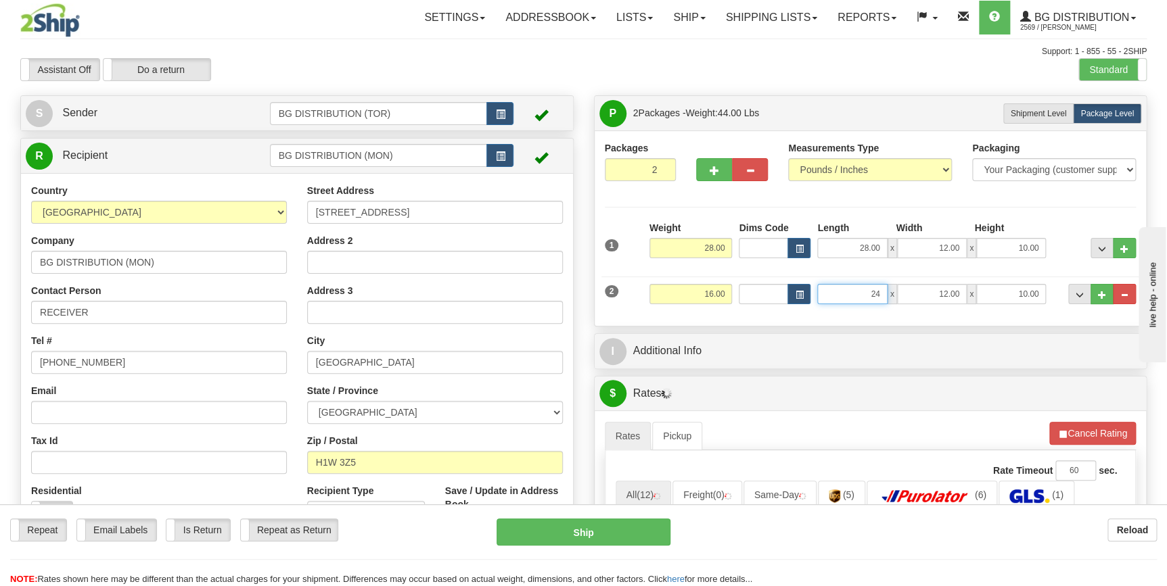
type input "24.00"
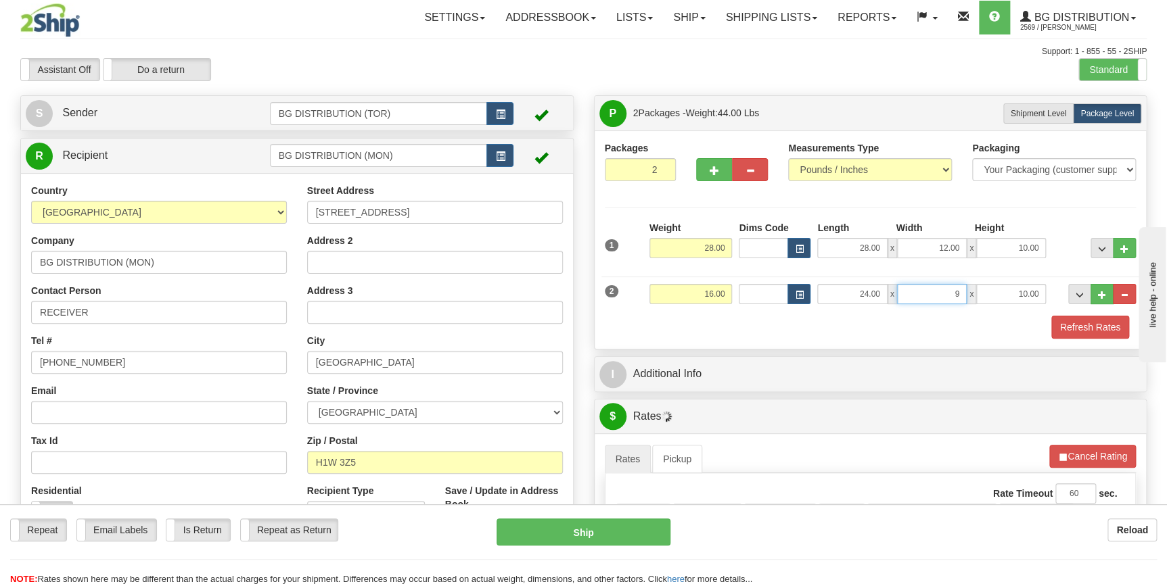
type input "9.00"
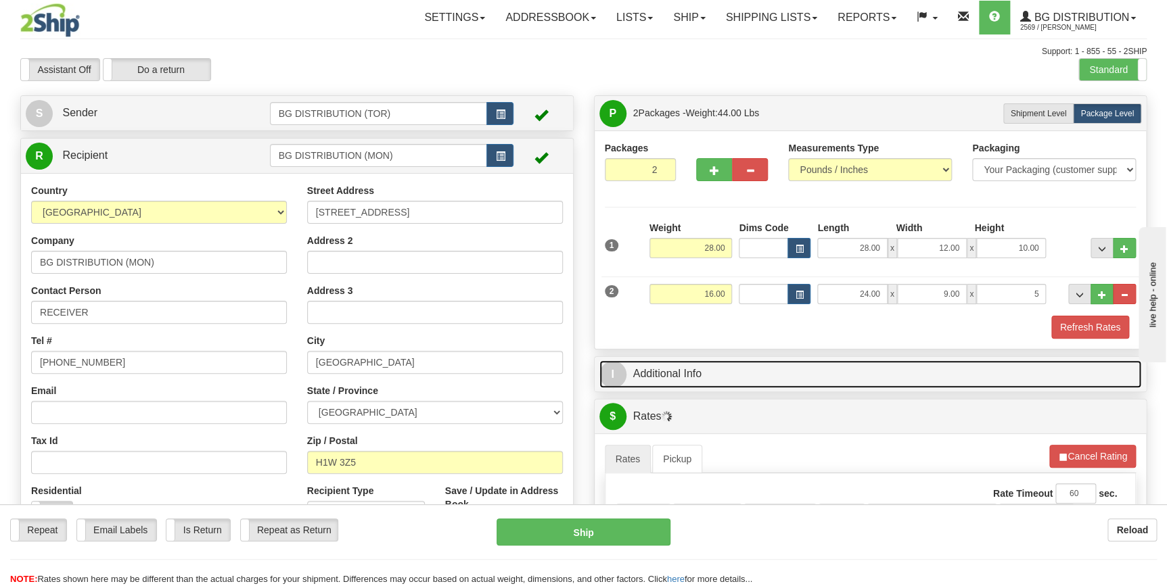
type input "5.00"
click at [724, 380] on link "I Additional Info" at bounding box center [870, 374] width 542 height 28
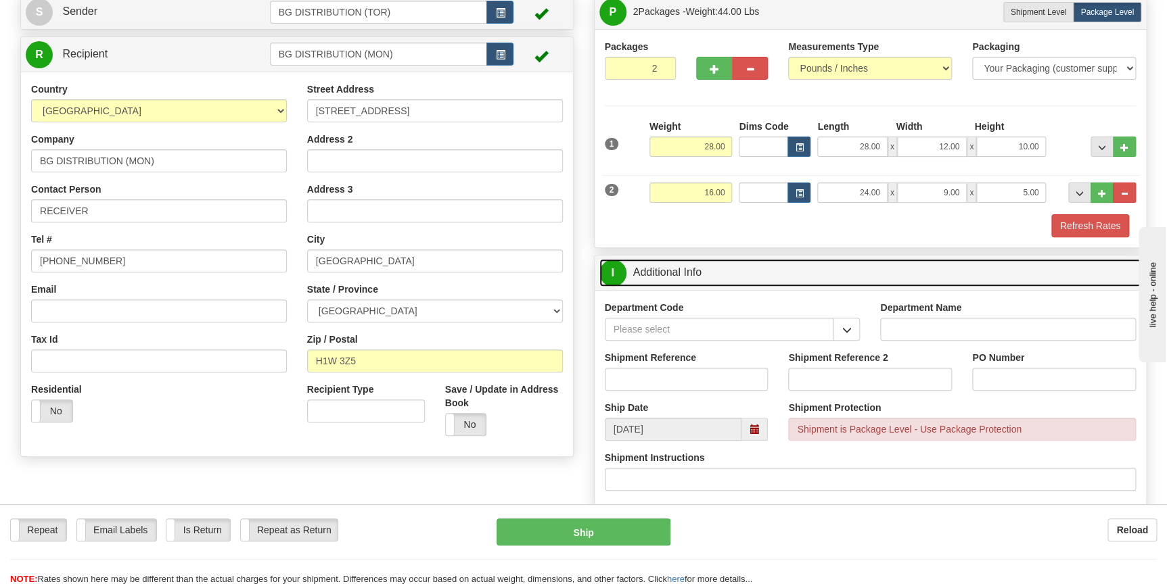
scroll to position [122, 0]
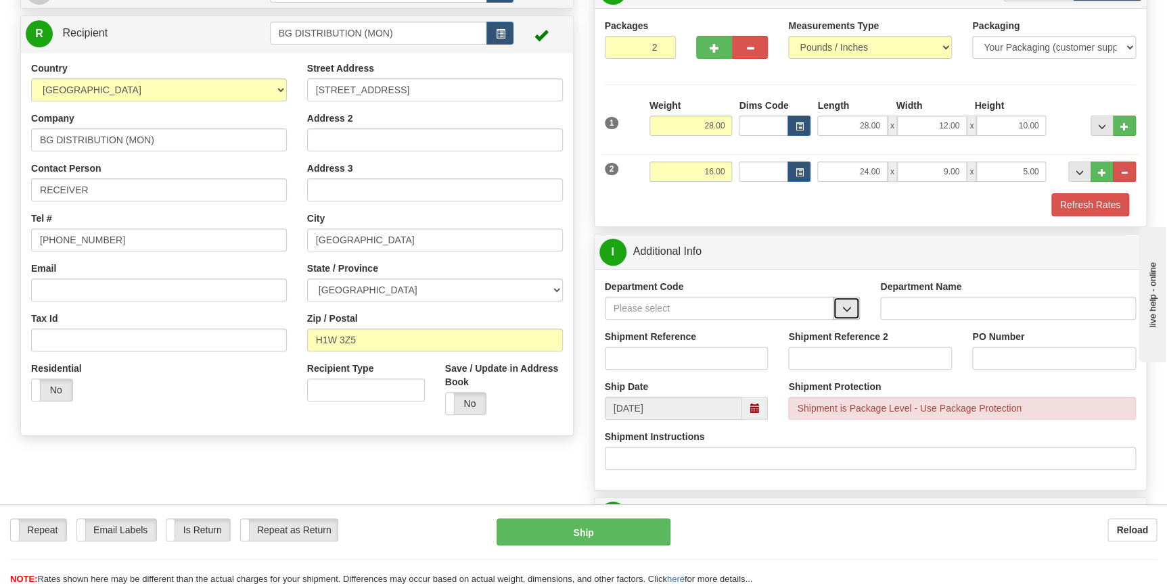
click at [847, 312] on span "button" at bounding box center [845, 309] width 9 height 9
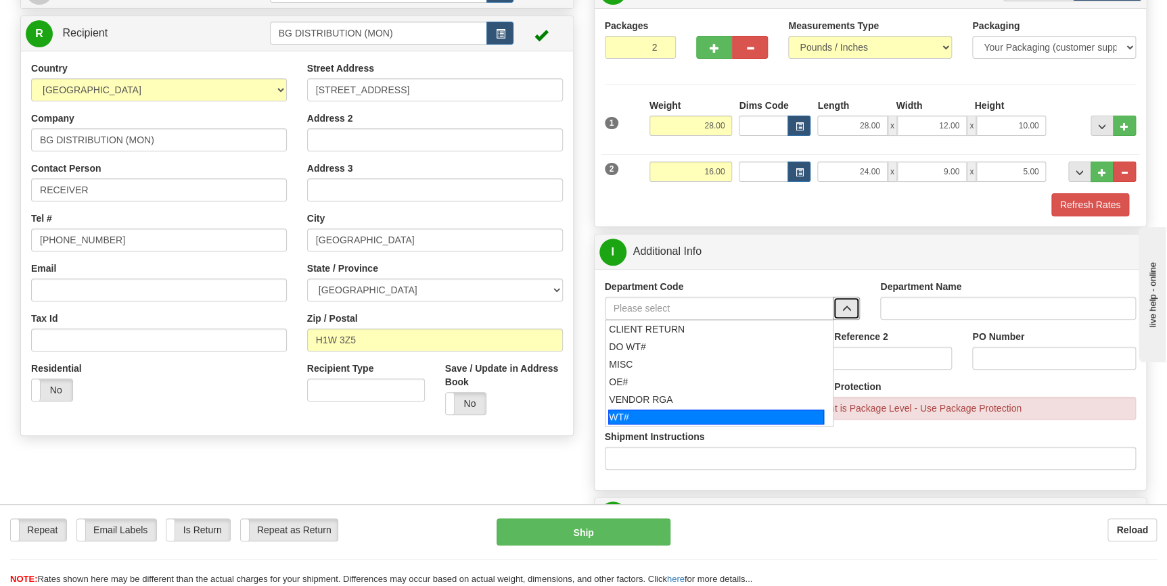
click at [724, 411] on div "WT#" at bounding box center [716, 417] width 216 height 15
type input "WT#"
type input "WAREHOUSE TRANSFERS"
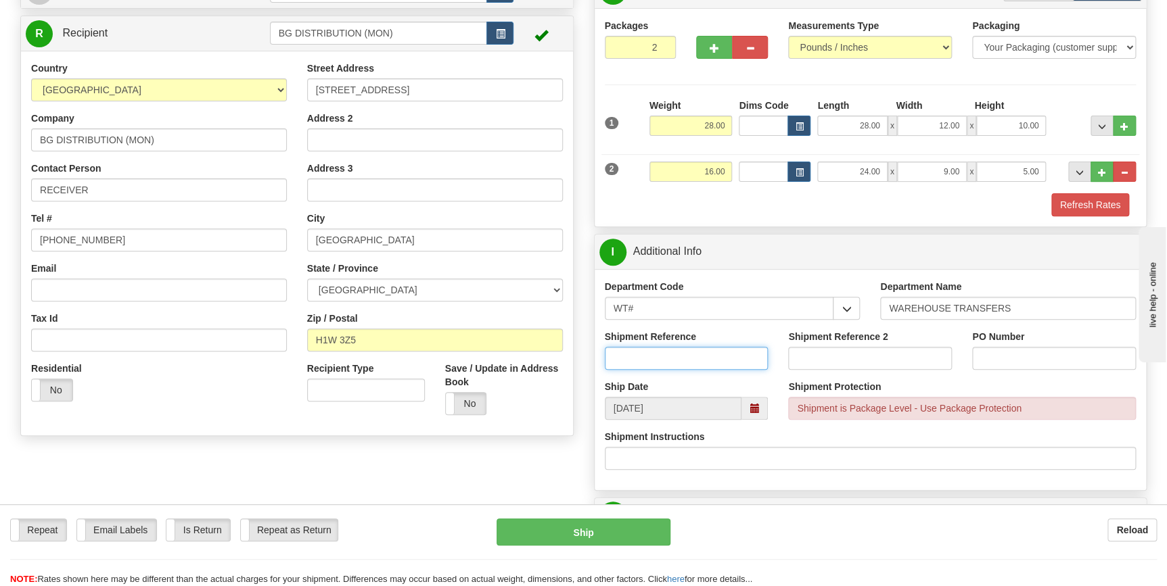
click at [680, 363] on input "Shipment Reference" at bounding box center [687, 358] width 164 height 23
type input "165592-00"
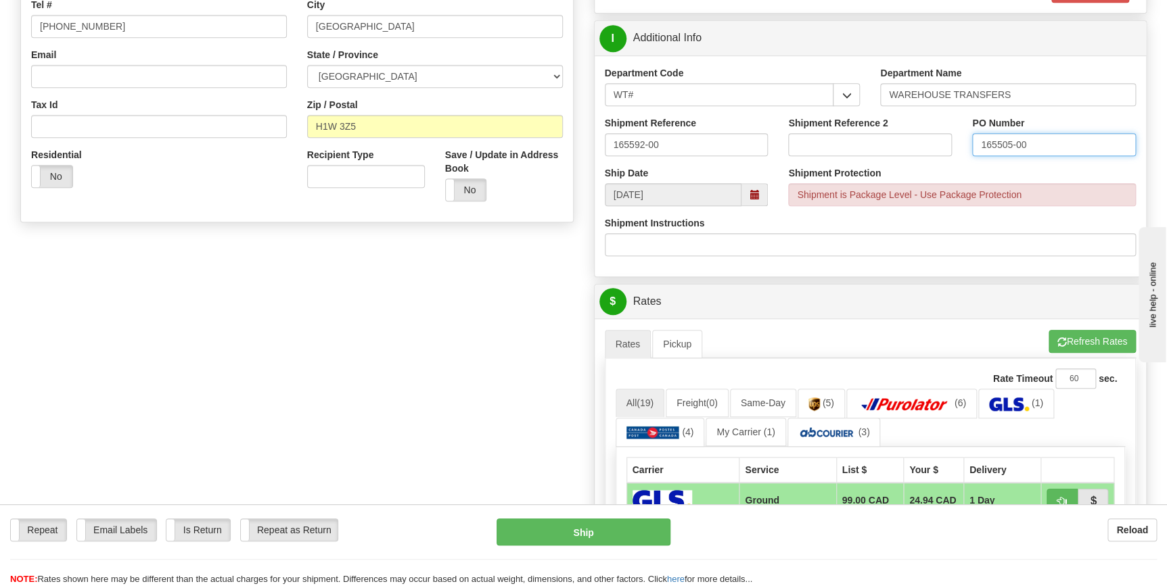
scroll to position [430, 0]
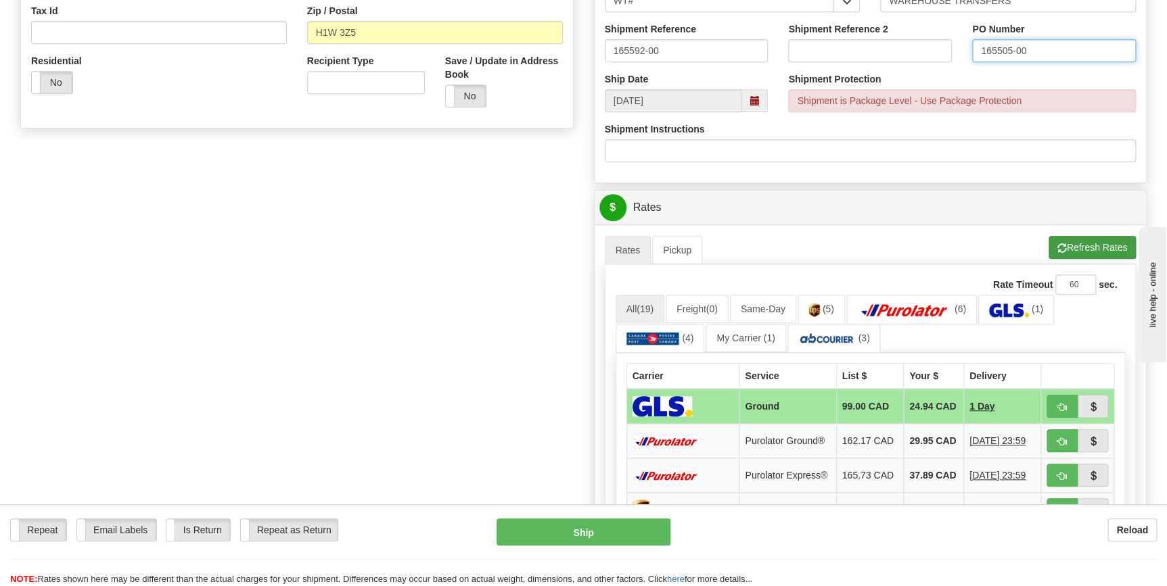
type input "165505-00"
click at [1051, 240] on button "Refresh Rates" at bounding box center [1091, 247] width 87 height 23
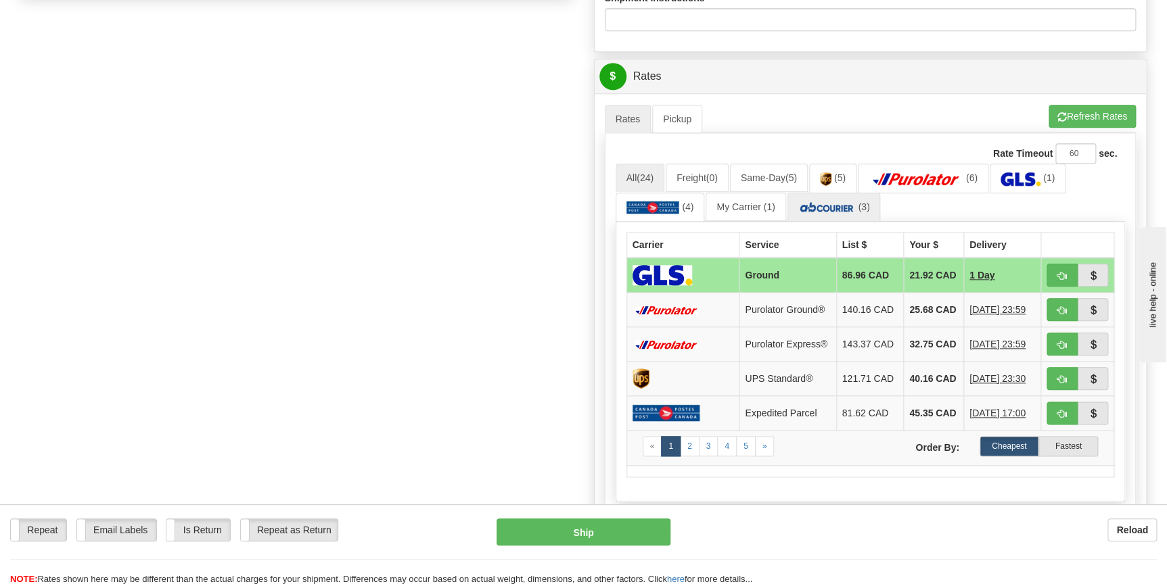
scroll to position [615, 0]
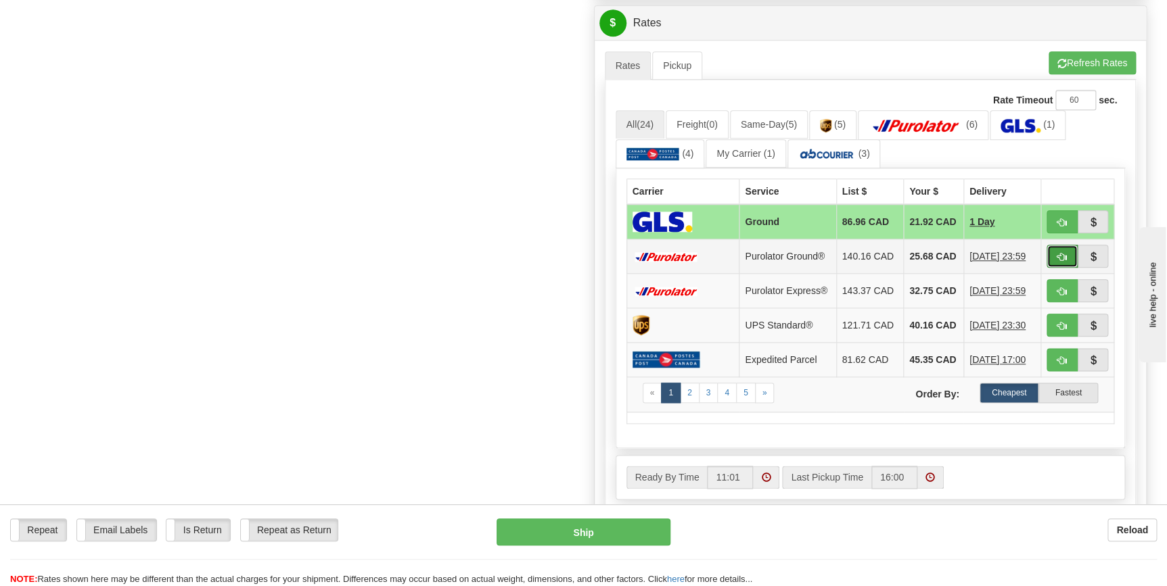
click at [1055, 260] on button "button" at bounding box center [1061, 256] width 31 height 23
type input "260"
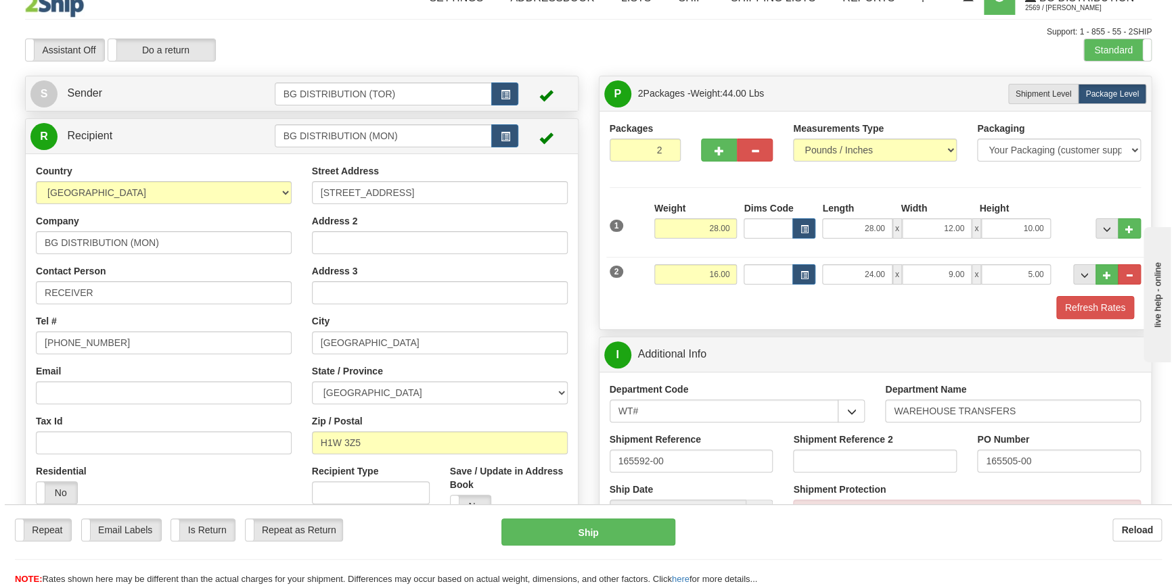
scroll to position [0, 0]
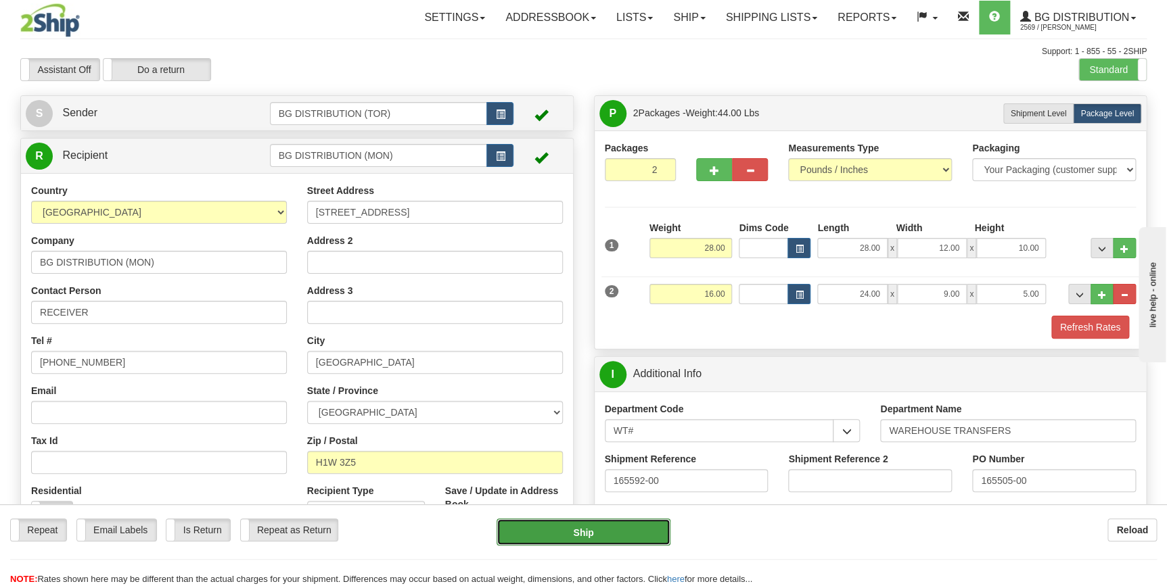
click at [579, 532] on button "Ship" at bounding box center [583, 532] width 174 height 27
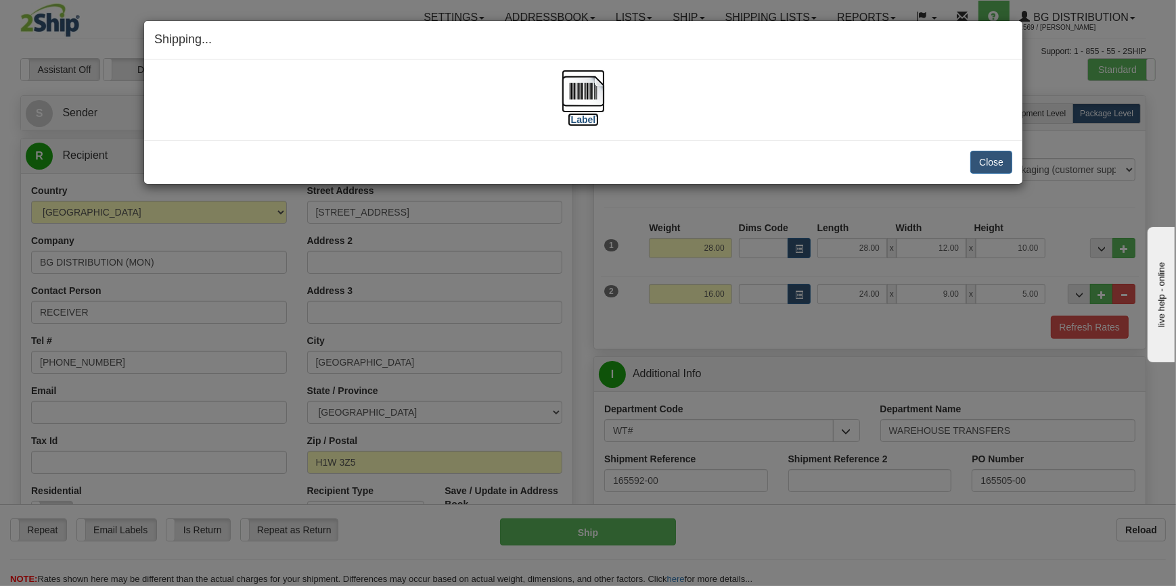
click at [578, 117] on label "[Label]" at bounding box center [582, 120] width 31 height 14
